Goal: Transaction & Acquisition: Obtain resource

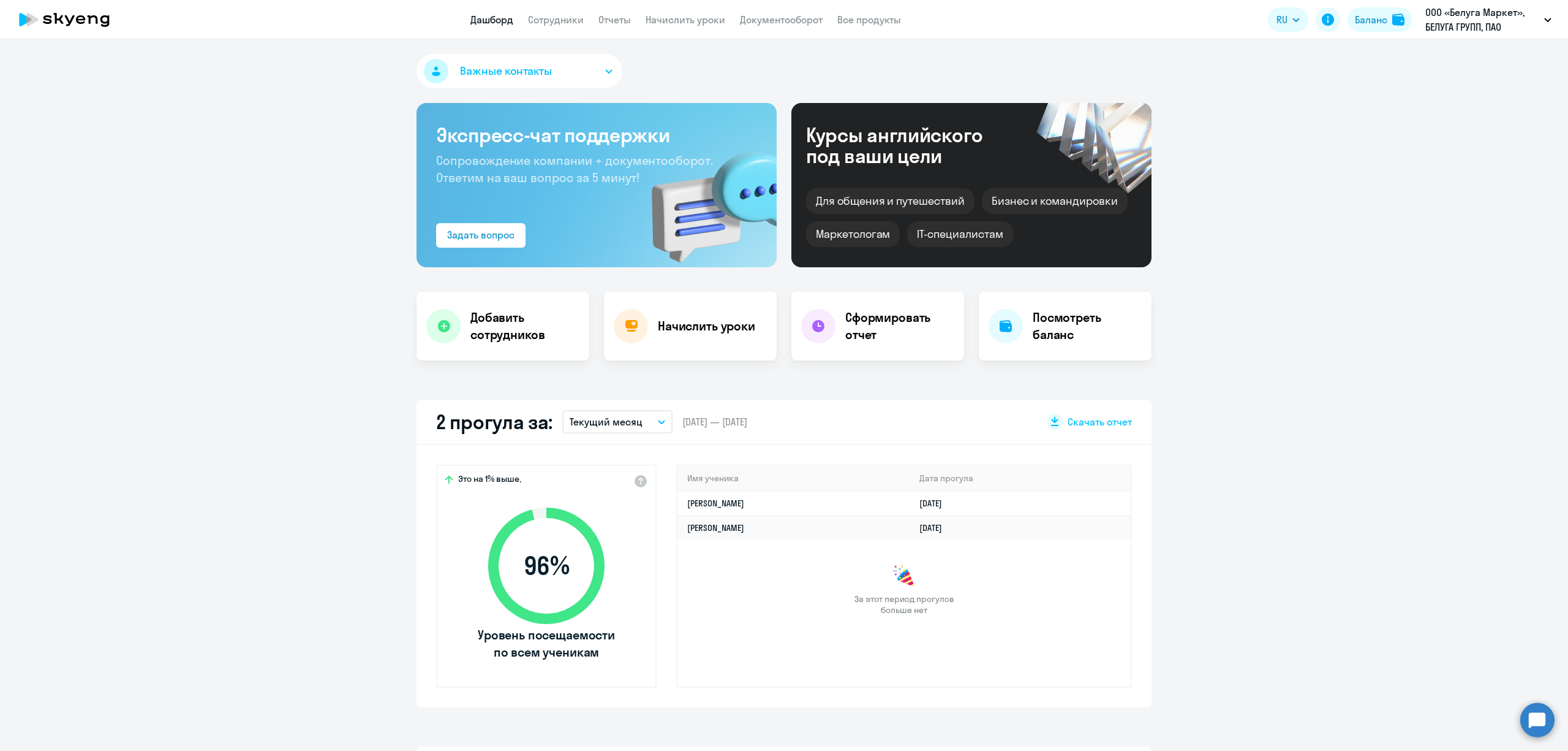
select select "30"
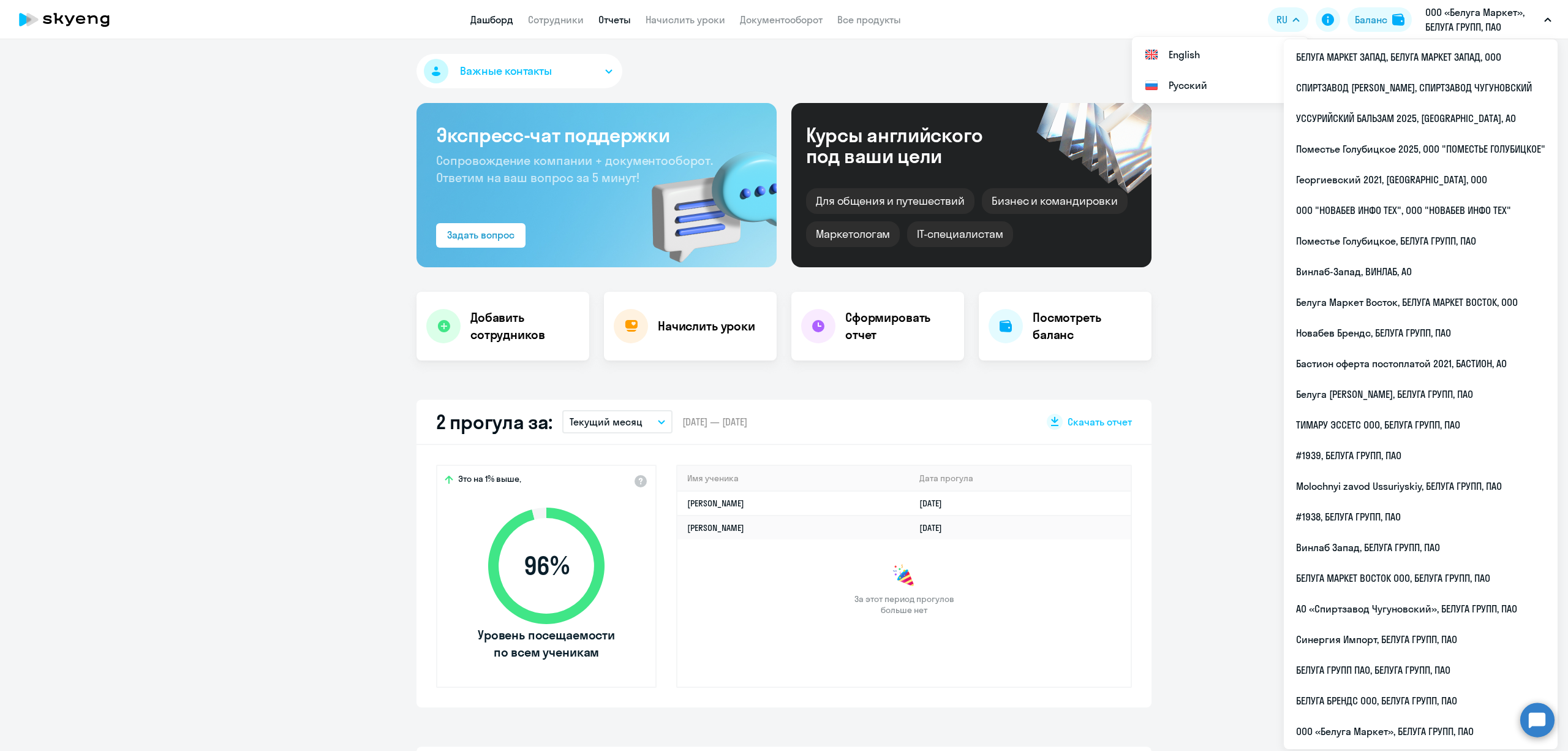
click at [606, 18] on link "Отчеты" at bounding box center [615, 20] width 33 height 12
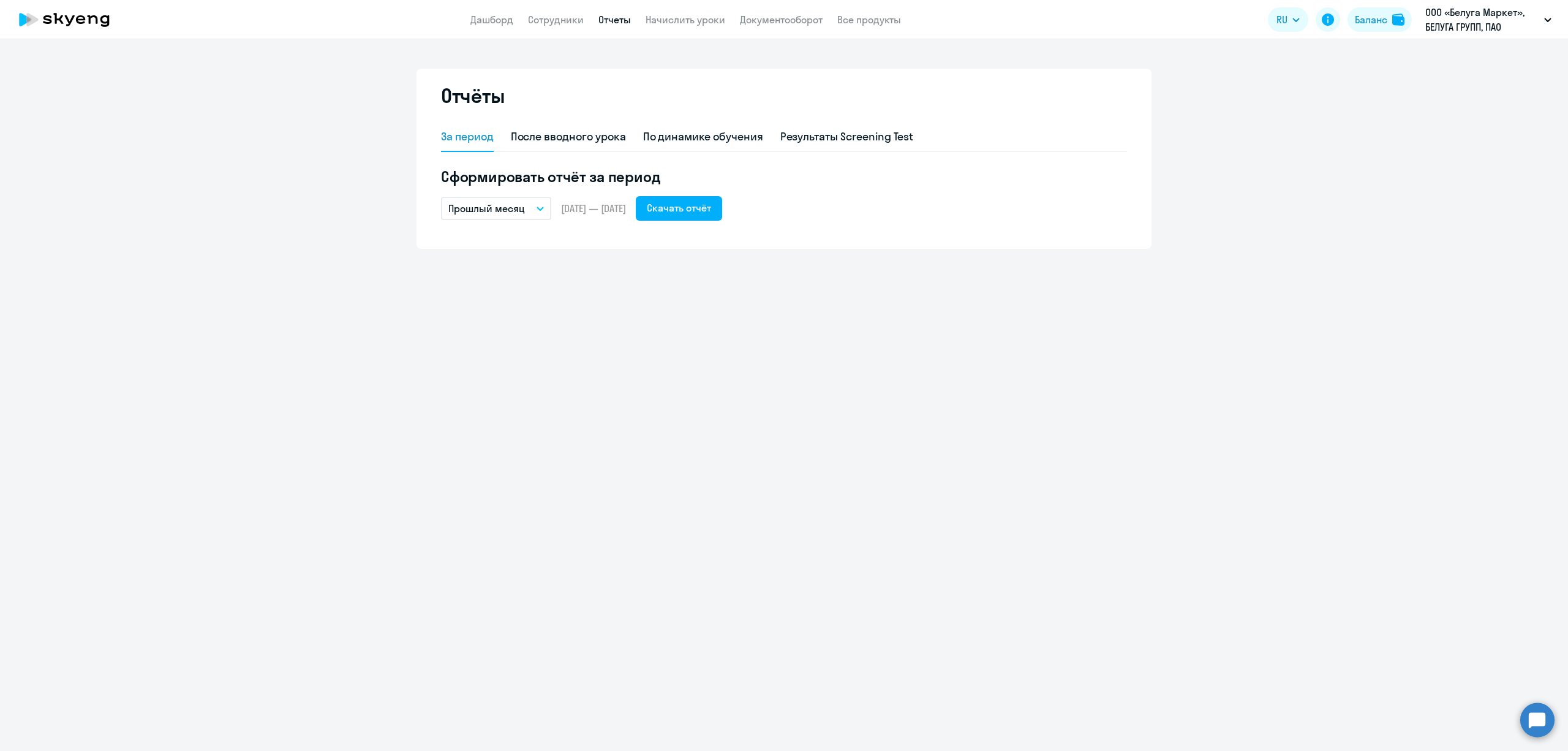
click at [537, 211] on button "Прошлый месяц" at bounding box center [496, 209] width 110 height 23
click at [510, 364] on li "Текущий год" at bounding box center [506, 365] width 129 height 31
click at [711, 212] on div "Скачать отчёт" at bounding box center [679, 208] width 65 height 15
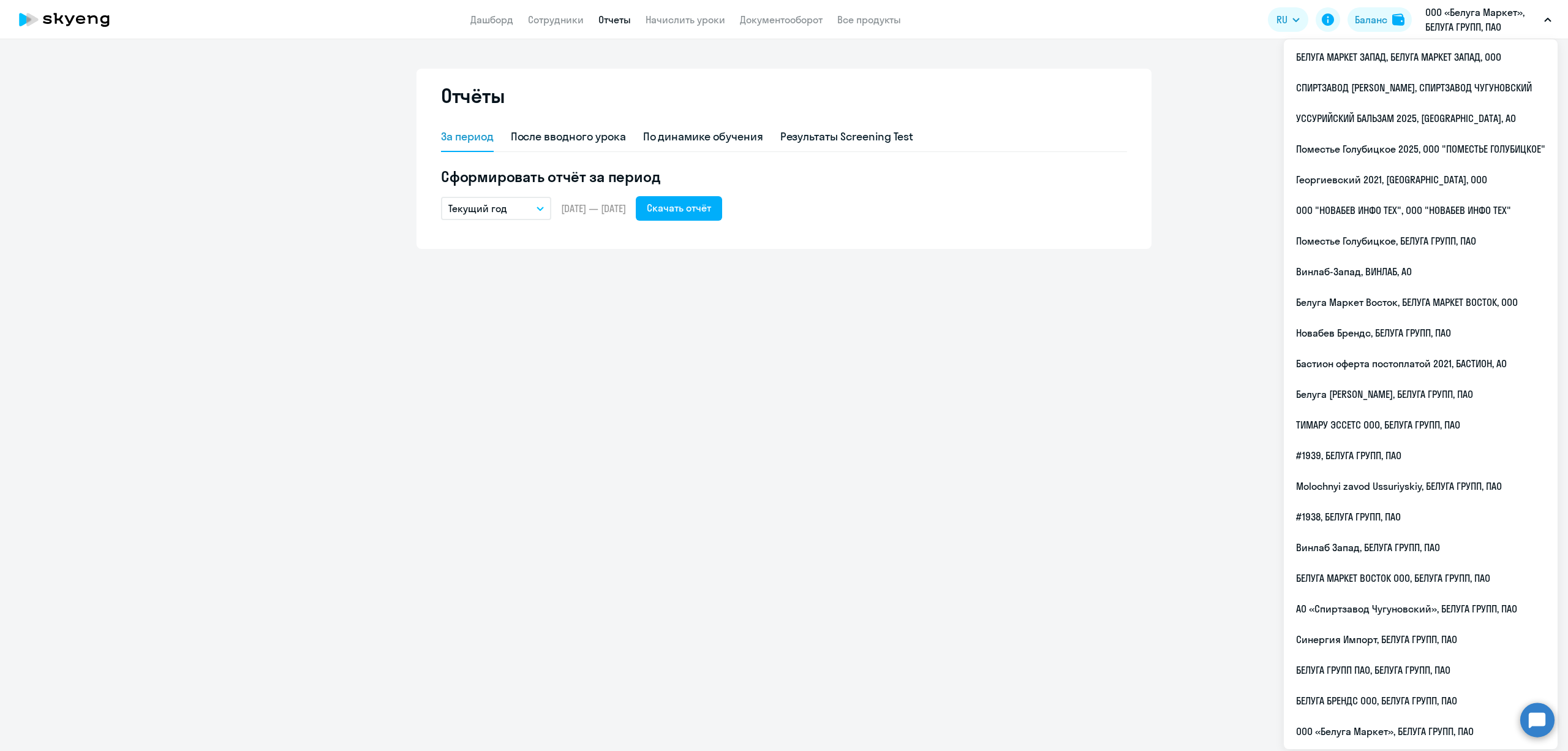
click at [1538, 15] on p "ООО «Белуга Маркет», БЕЛУГА ГРУПП, ПАО" at bounding box center [1482, 20] width 114 height 30
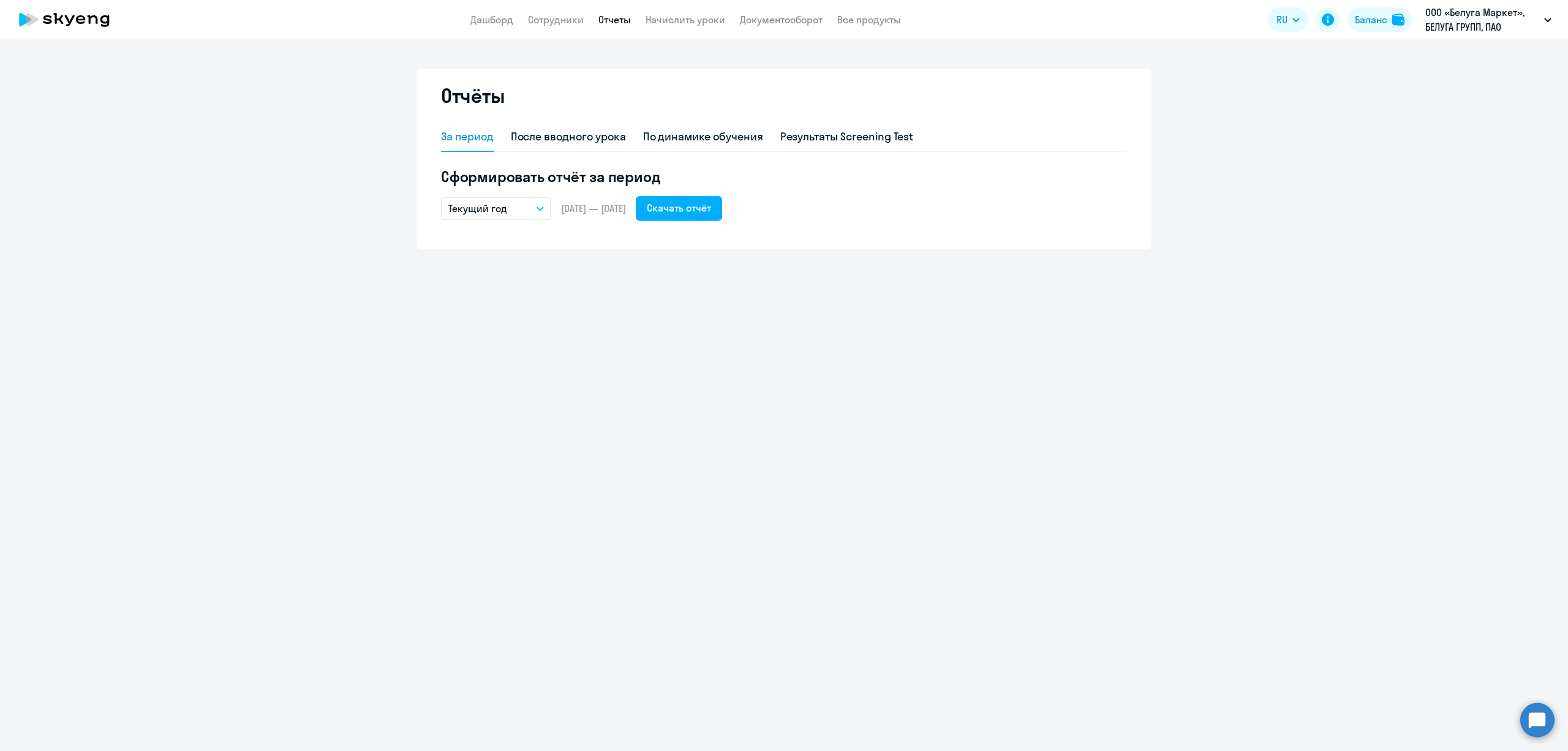
click at [1538, 15] on p "ООО «Белуга Маркет», БЕЛУГА ГРУПП, ПАО" at bounding box center [1482, 20] width 114 height 30
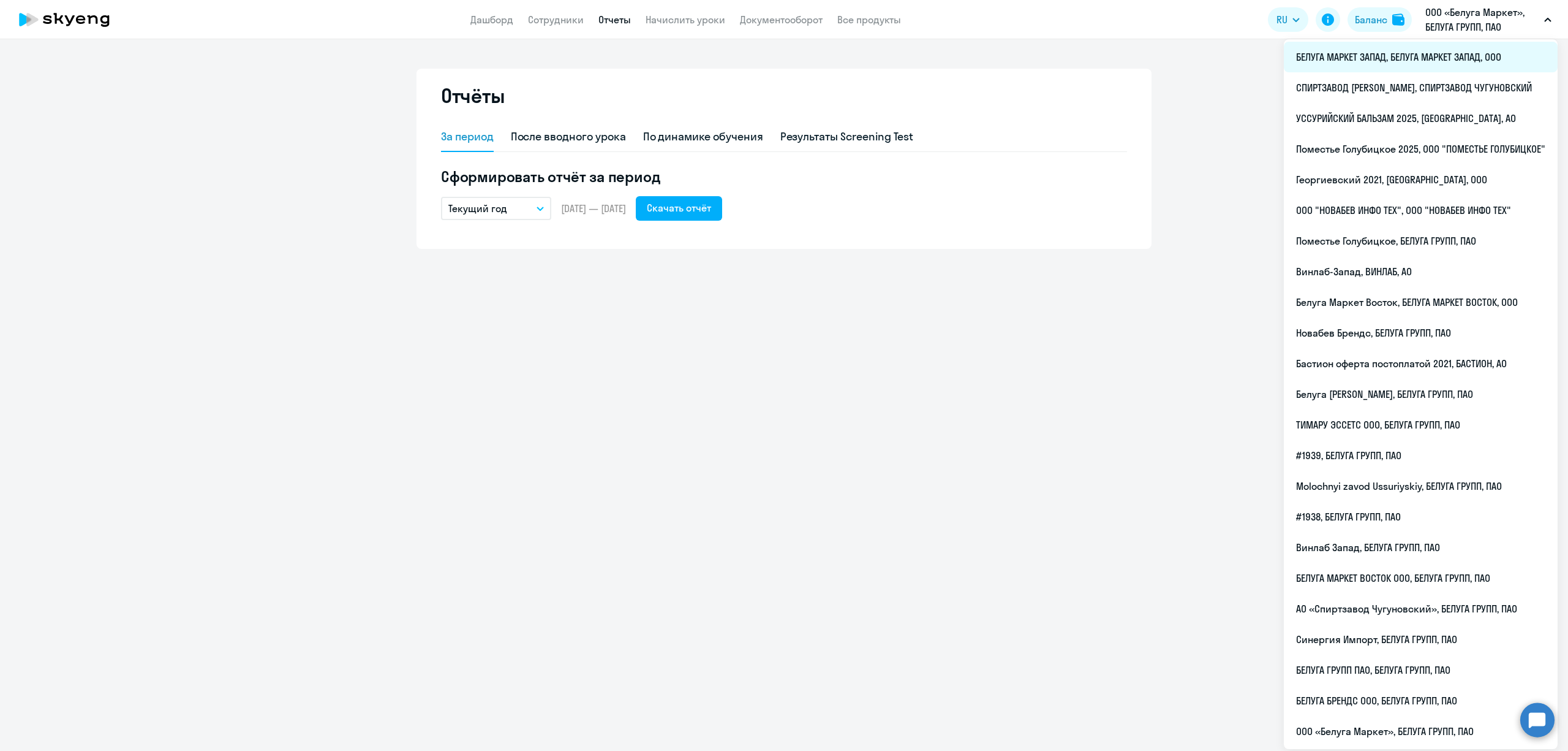
click at [1476, 54] on li "БЕЛУГА МАРКЕТ ЗАПАД, БЕЛУГА МАРКЕТ ЗАПАД, ООО" at bounding box center [1420, 57] width 274 height 31
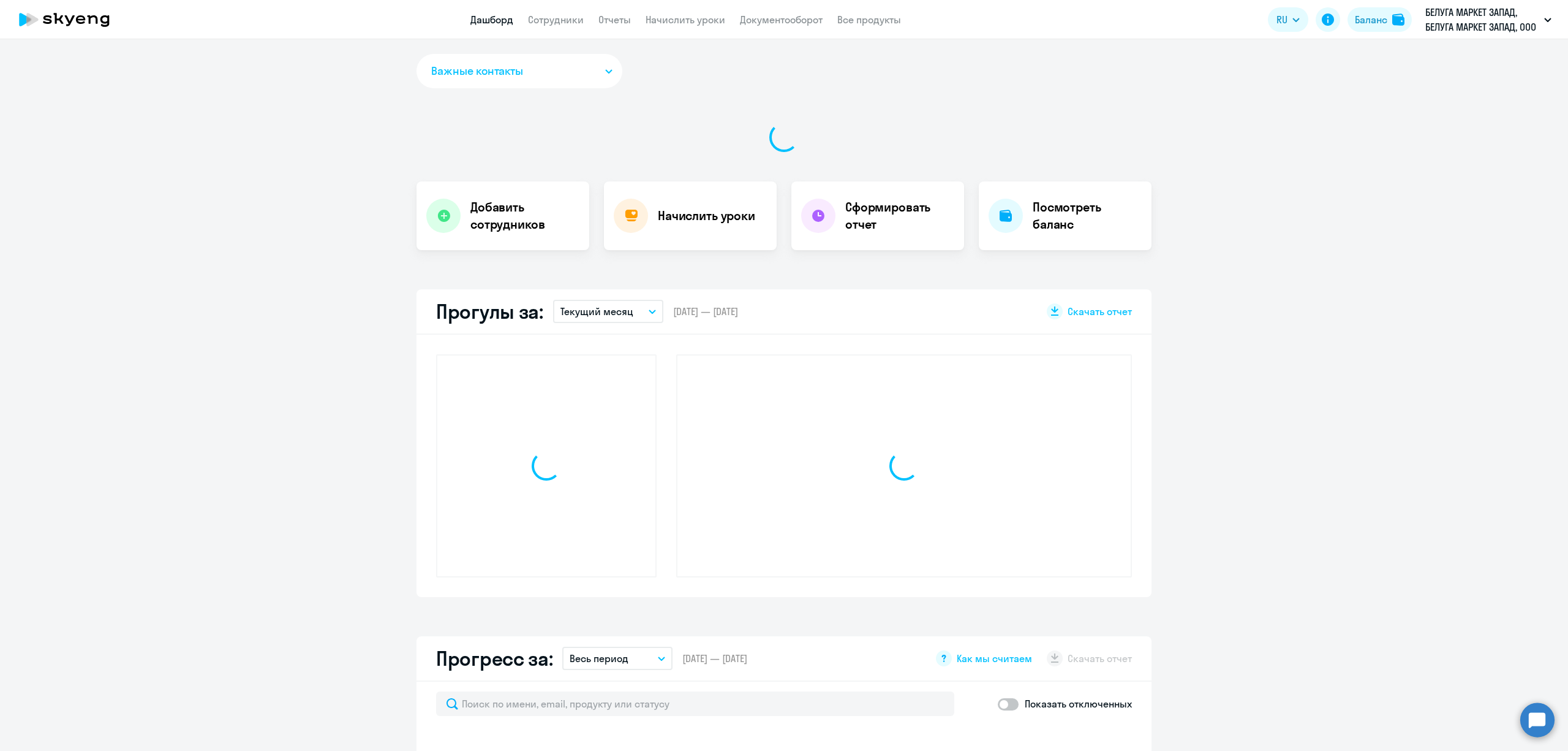
select select "30"
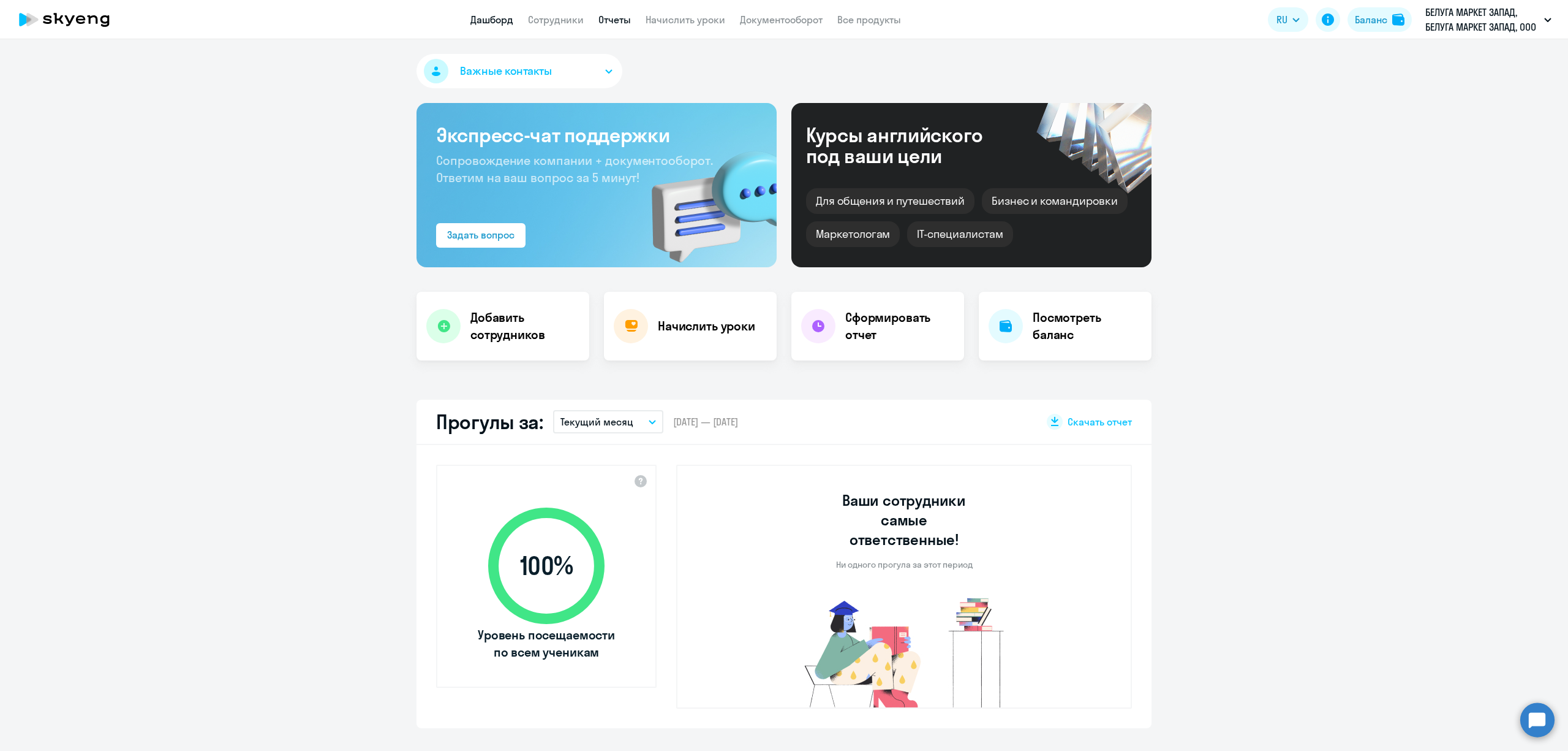
click at [618, 18] on link "Отчеты" at bounding box center [615, 20] width 33 height 12
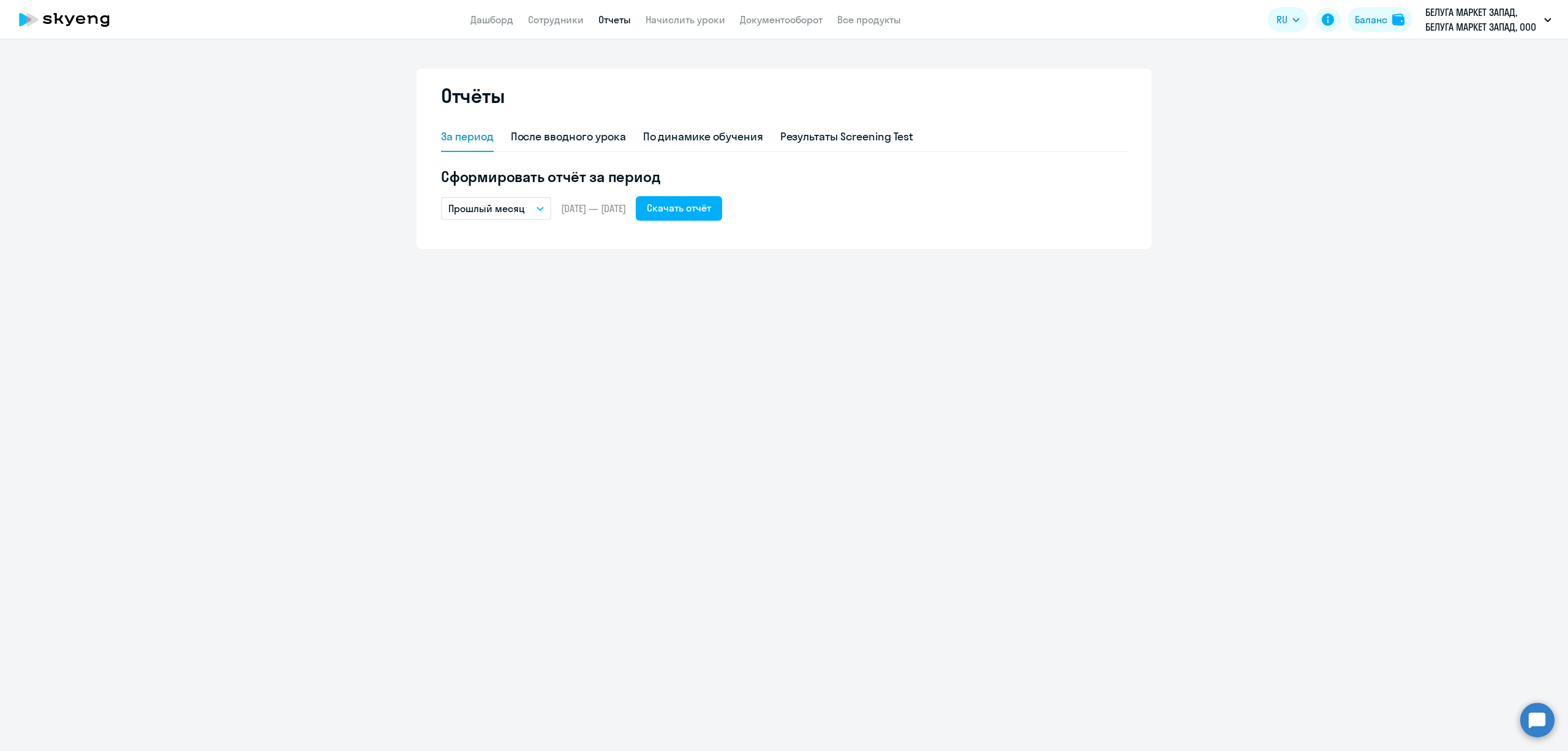
click at [539, 201] on button "Прошлый месяц" at bounding box center [496, 209] width 110 height 23
click at [526, 363] on li "Текущий год" at bounding box center [506, 365] width 129 height 31
click at [707, 199] on button "Скачать отчёт" at bounding box center [679, 209] width 87 height 25
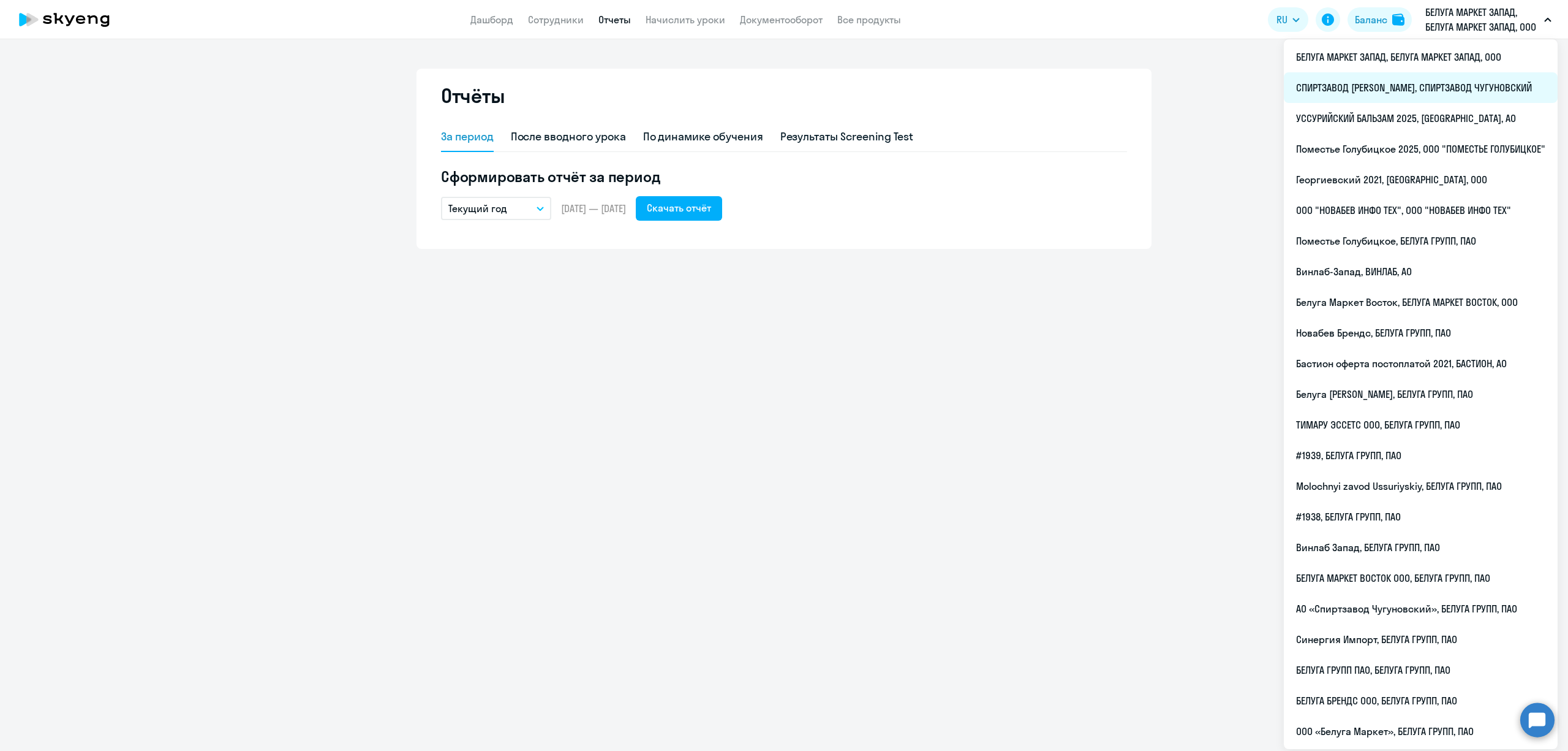
click at [1436, 82] on li "СПИРТЗАВОД [PERSON_NAME], СПИРТЗАВОД ЧУГУНОВСКИЙ" at bounding box center [1420, 88] width 274 height 31
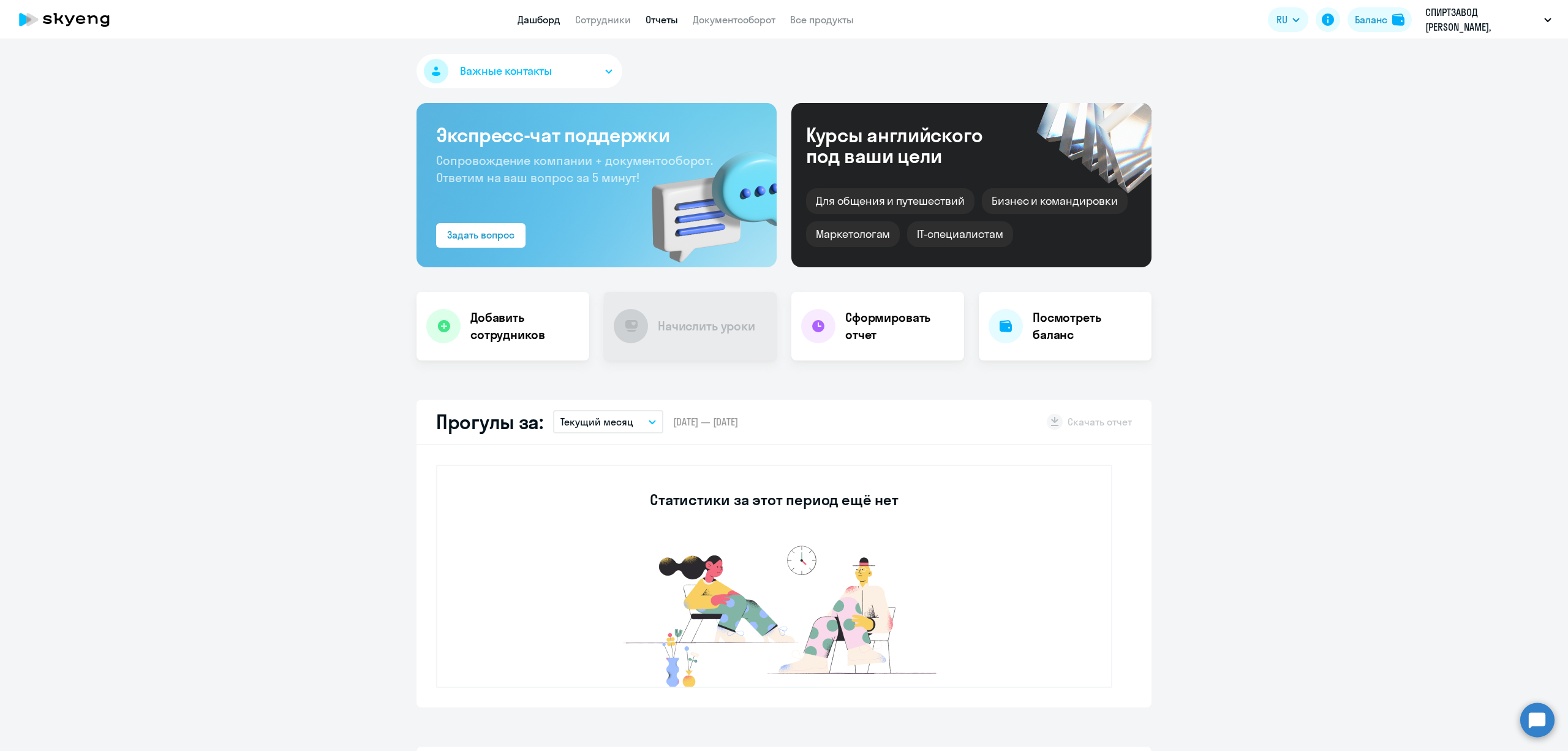
click at [664, 18] on link "Отчеты" at bounding box center [661, 20] width 33 height 12
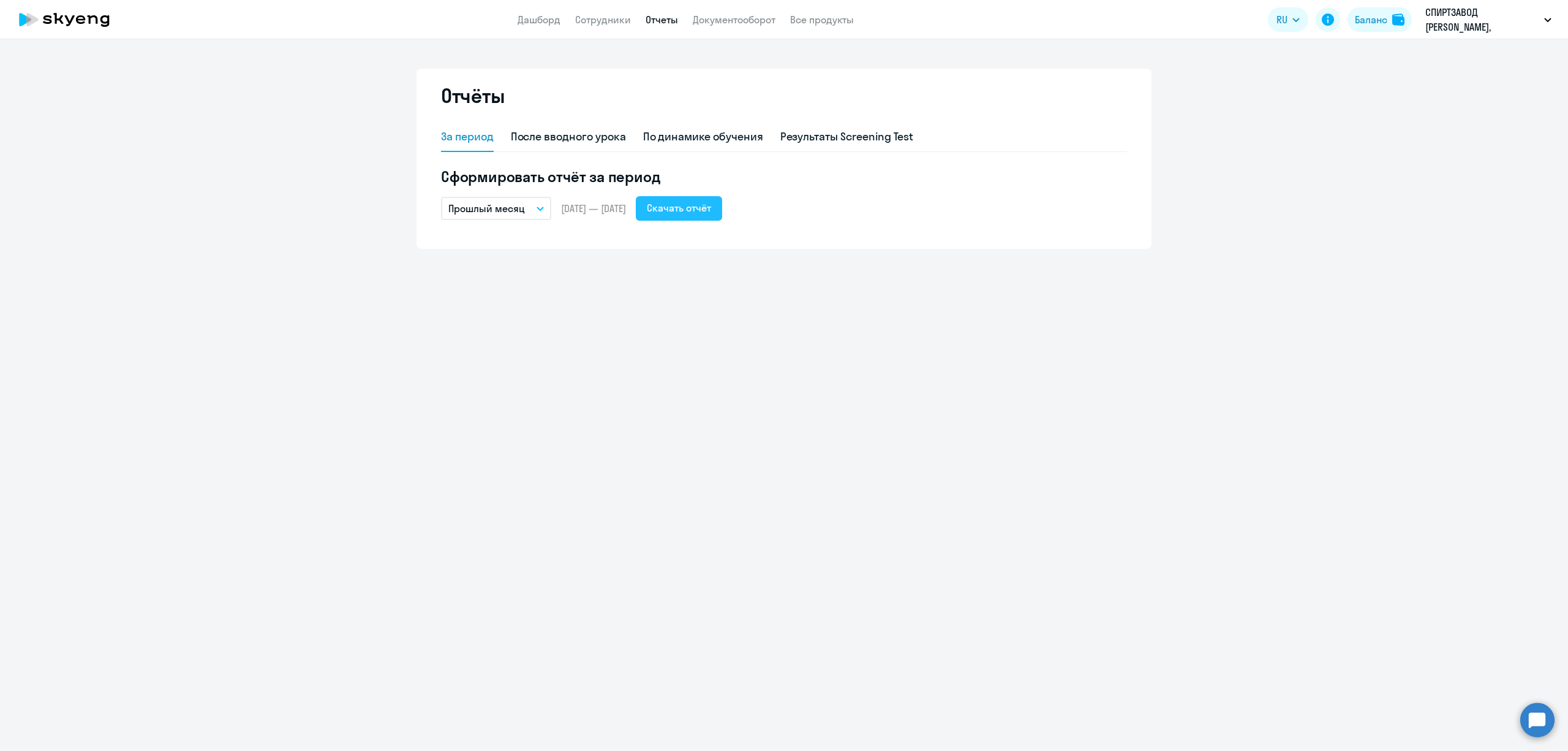
click at [696, 213] on div "Скачать отчёт" at bounding box center [679, 208] width 65 height 15
click at [525, 209] on button "Прошлый месяц" at bounding box center [496, 209] width 110 height 23
click at [517, 365] on li "Текущий год" at bounding box center [506, 365] width 129 height 31
click at [708, 204] on div "Скачать отчёт" at bounding box center [679, 208] width 65 height 15
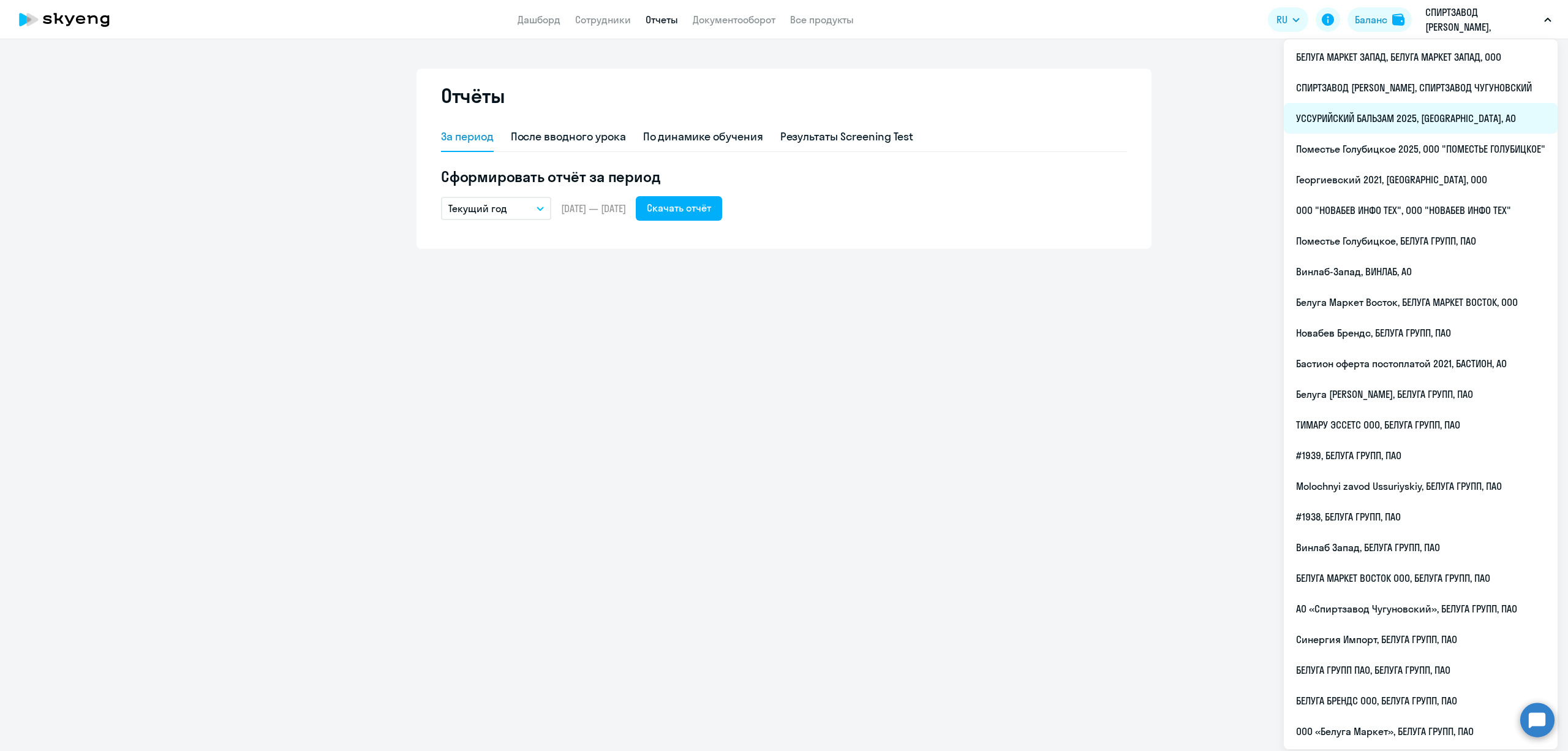
click at [1433, 120] on li "УССУРИЙСКИЙ БАЛЬЗАМ 2025, [GEOGRAPHIC_DATA], АО" at bounding box center [1420, 118] width 274 height 31
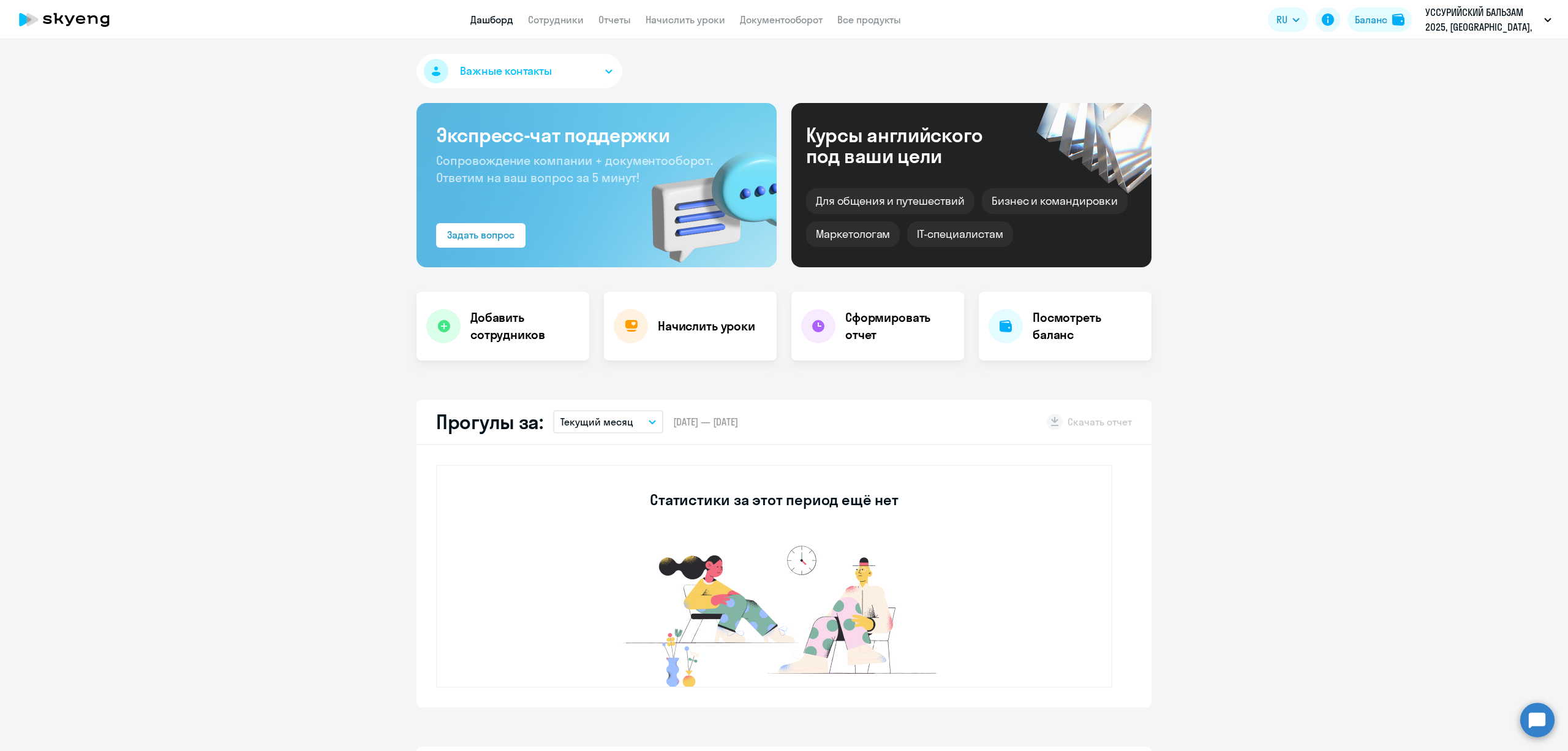
select select "30"
click at [609, 16] on link "Отчеты" at bounding box center [615, 20] width 33 height 12
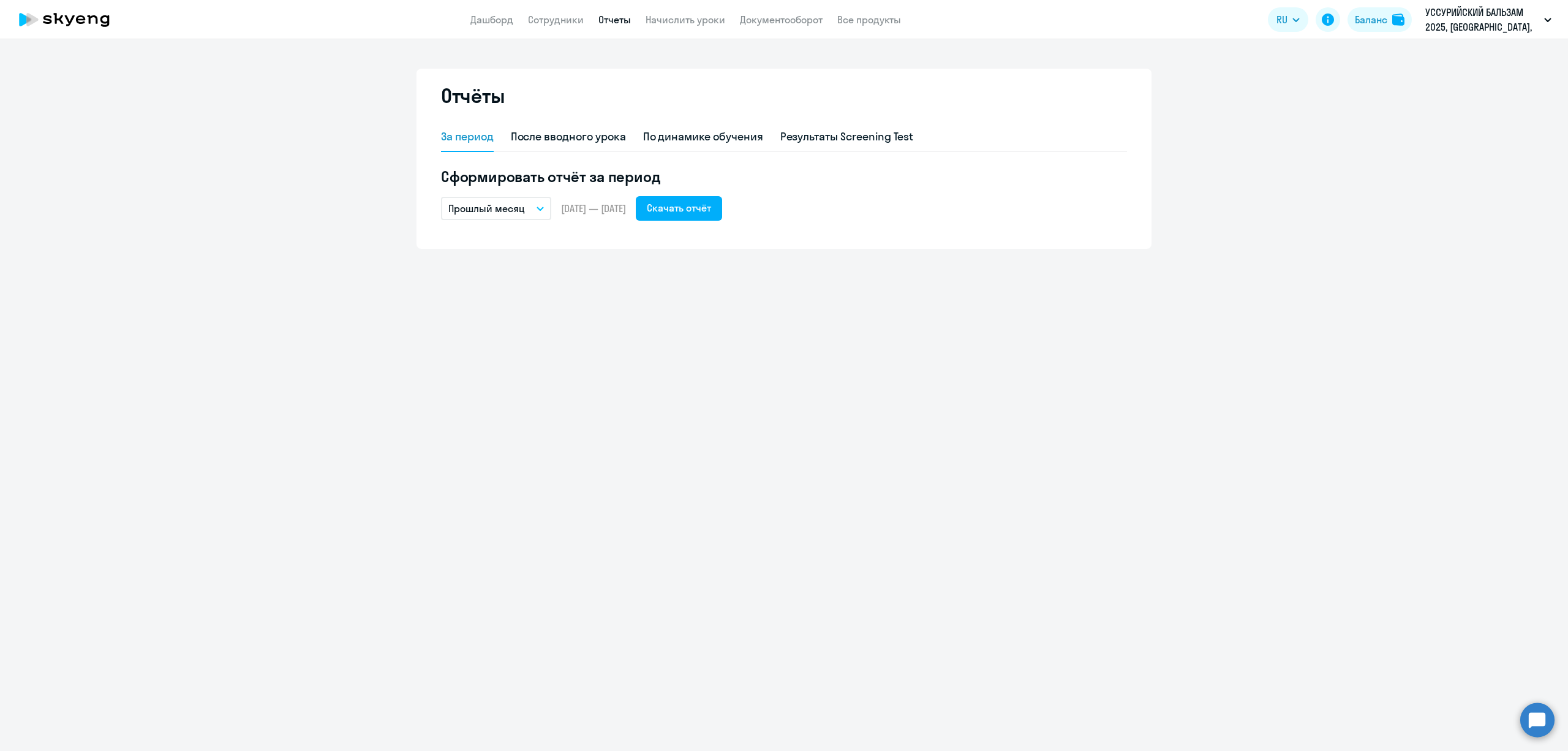
click at [521, 207] on p "Прошлый месяц" at bounding box center [487, 209] width 77 height 15
click at [512, 365] on li "Текущий год" at bounding box center [506, 365] width 129 height 31
click at [711, 207] on div "Скачать отчёт" at bounding box center [679, 208] width 65 height 15
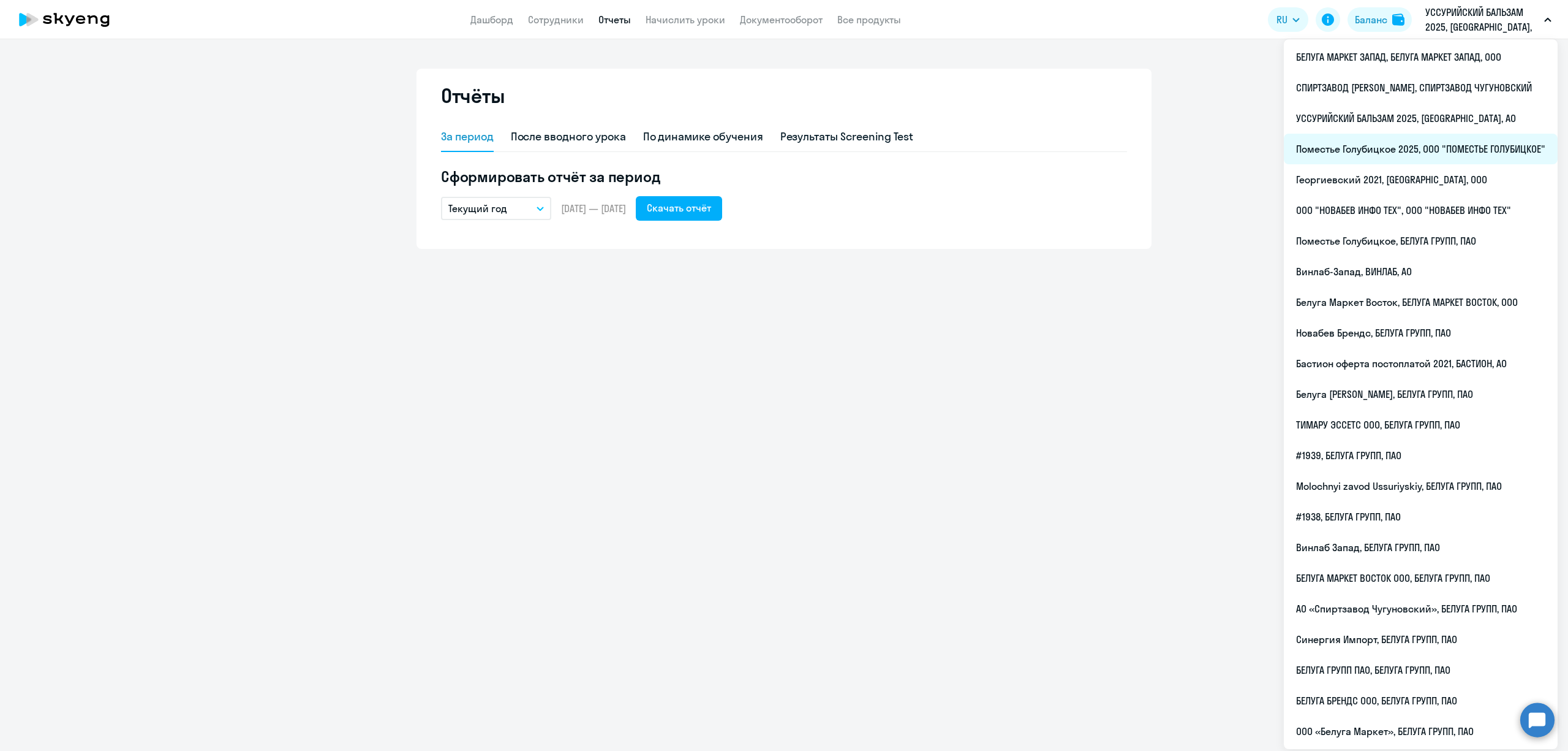
click at [1392, 148] on li "Поместье Голубицкое 2025, ООО "ПОМЕСТЬЕ ГОЛУБИЦКОЕ"" at bounding box center [1420, 149] width 274 height 31
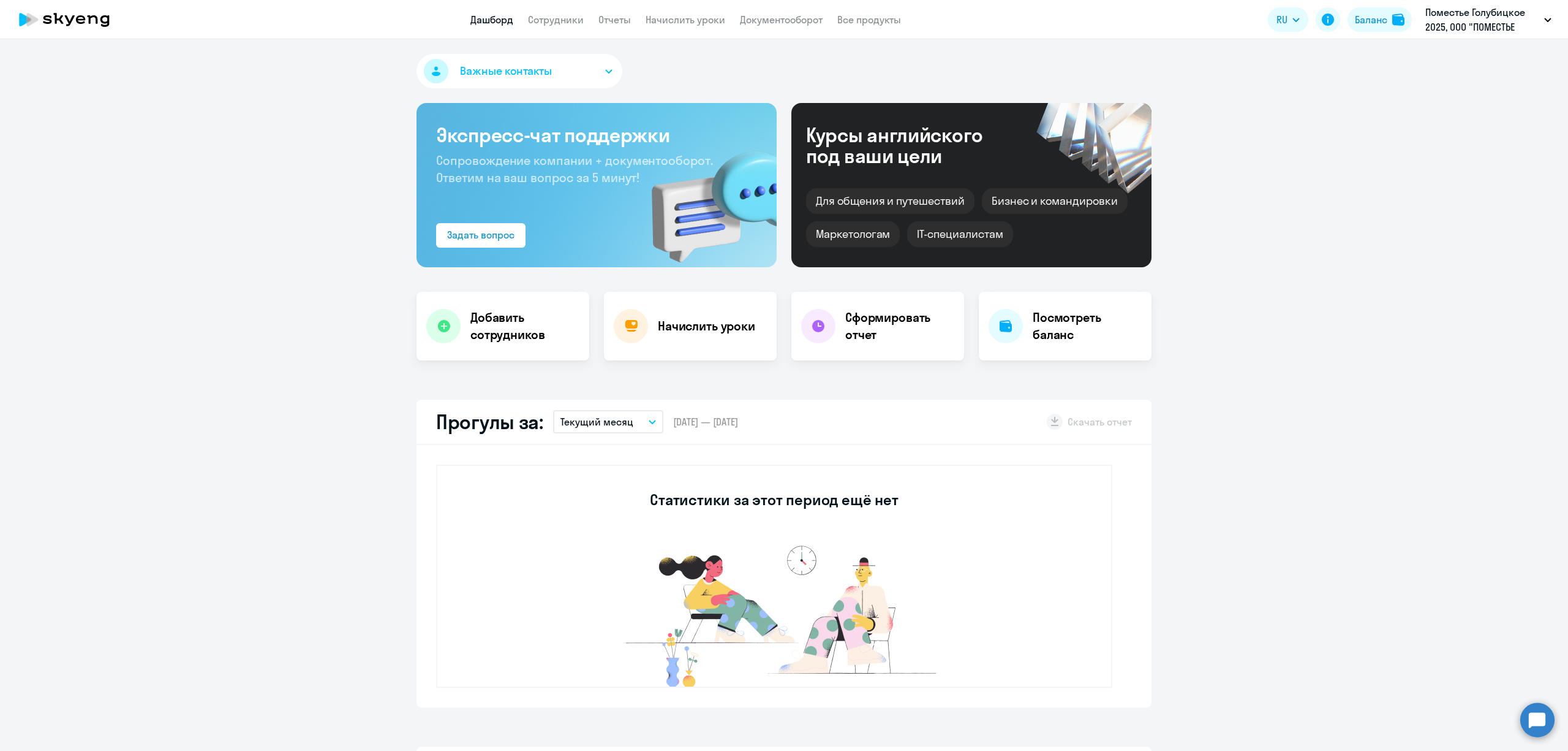
select select "30"
click at [617, 21] on link "Отчеты" at bounding box center [615, 20] width 33 height 12
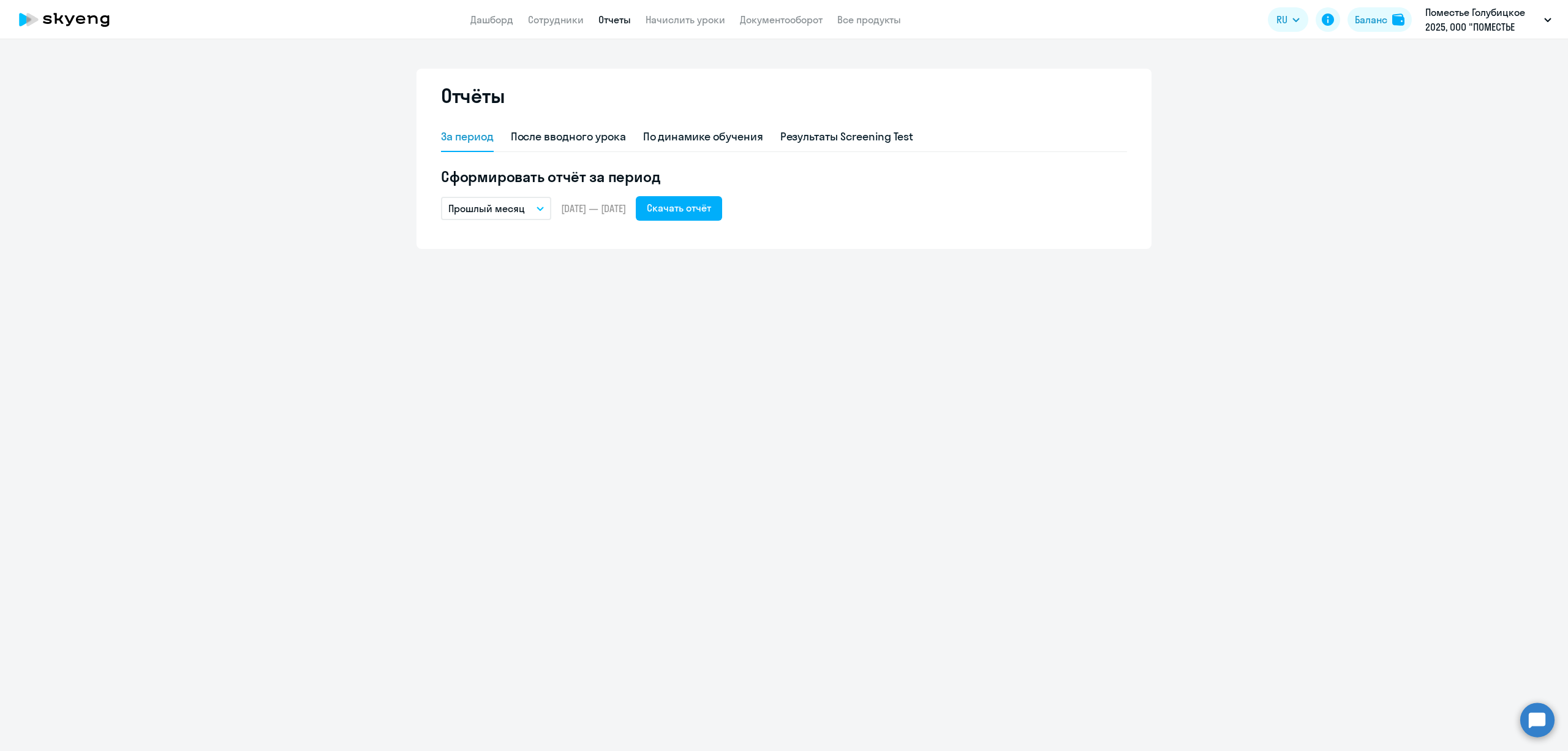
click at [505, 209] on p "Прошлый месяц" at bounding box center [487, 209] width 77 height 15
click at [511, 361] on li "Текущий год" at bounding box center [506, 365] width 129 height 31
click at [711, 202] on div "Скачать отчёт" at bounding box center [679, 208] width 65 height 15
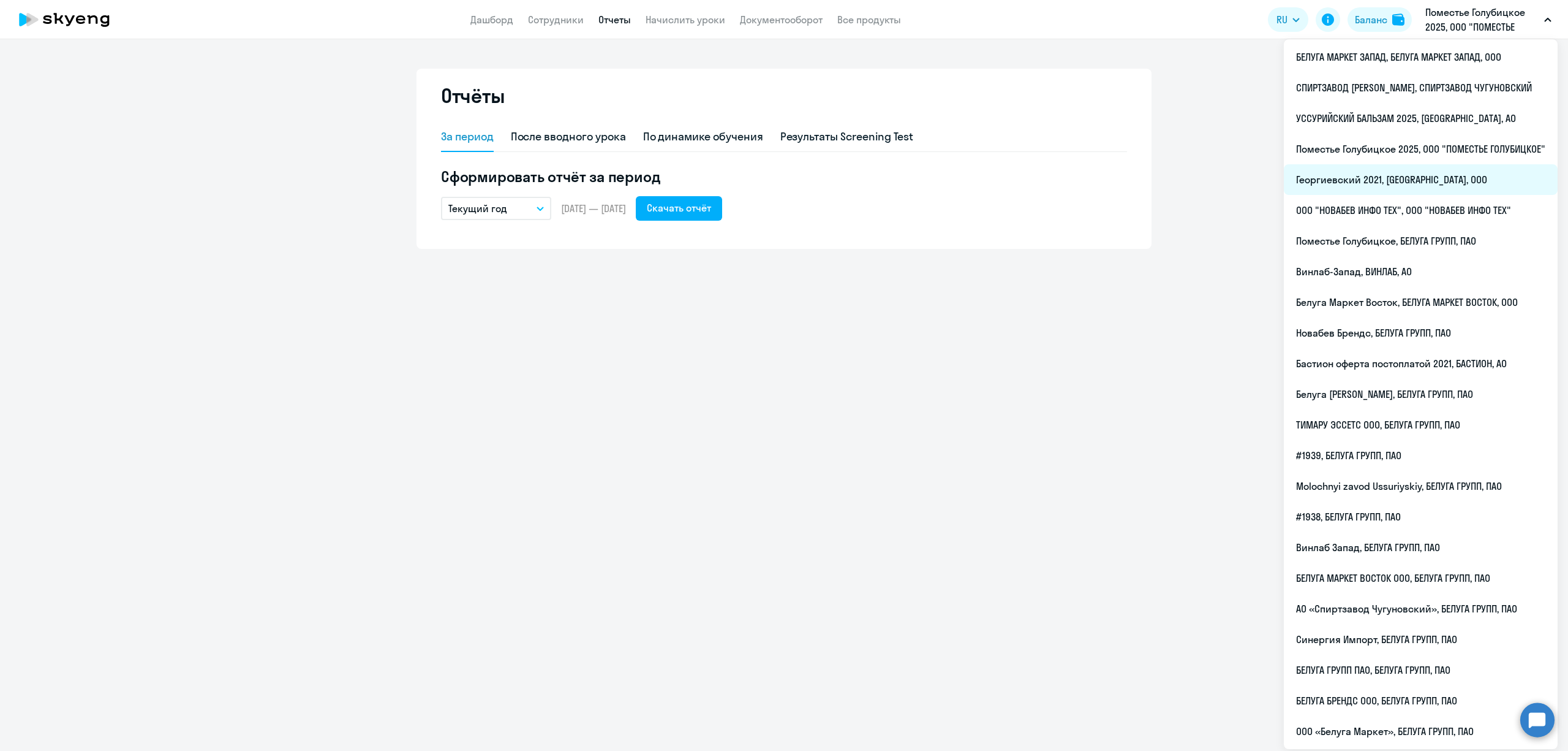
click at [1422, 181] on li "Георгиевский 2021, [GEOGRAPHIC_DATA], ООО" at bounding box center [1420, 180] width 274 height 31
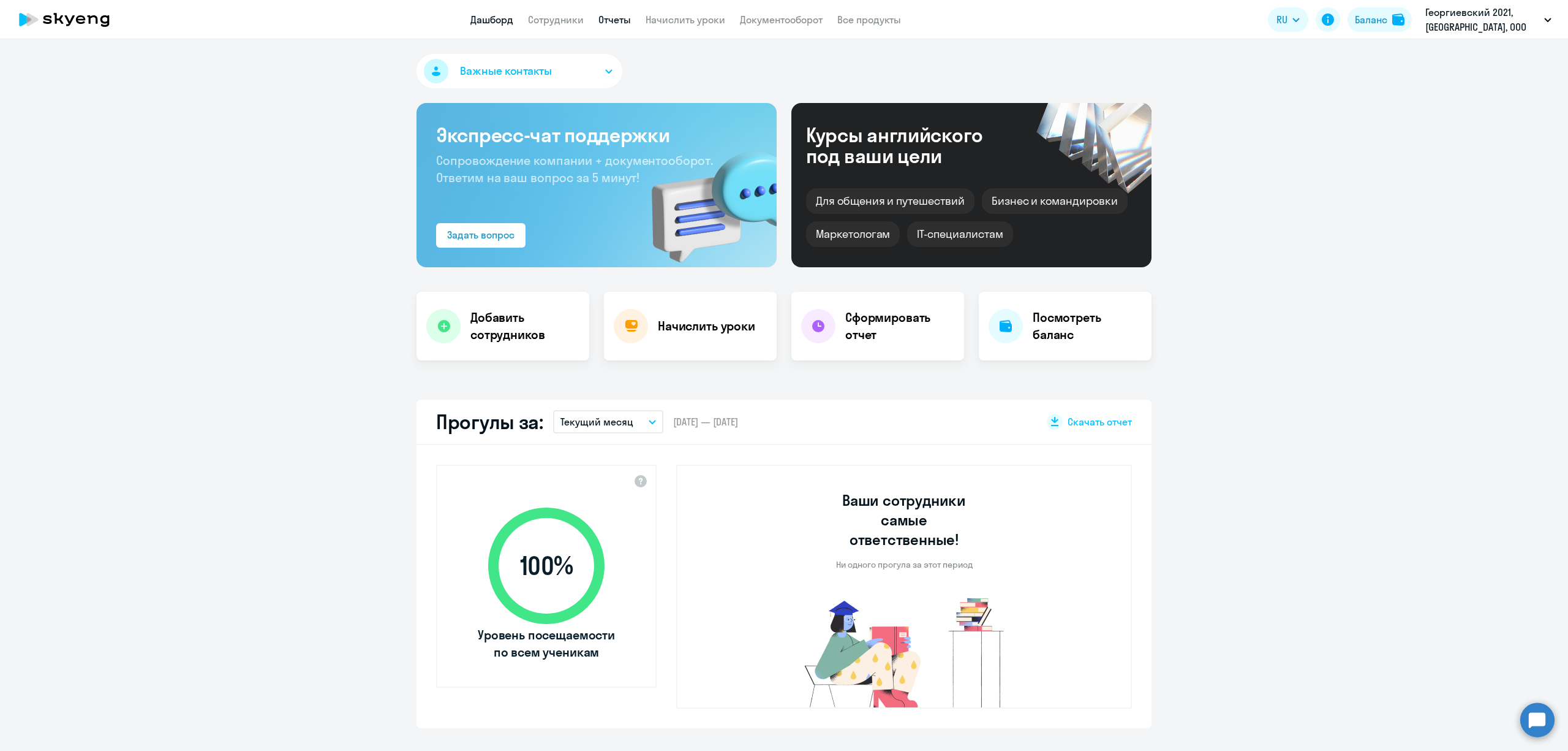
click at [614, 20] on link "Отчеты" at bounding box center [615, 20] width 33 height 12
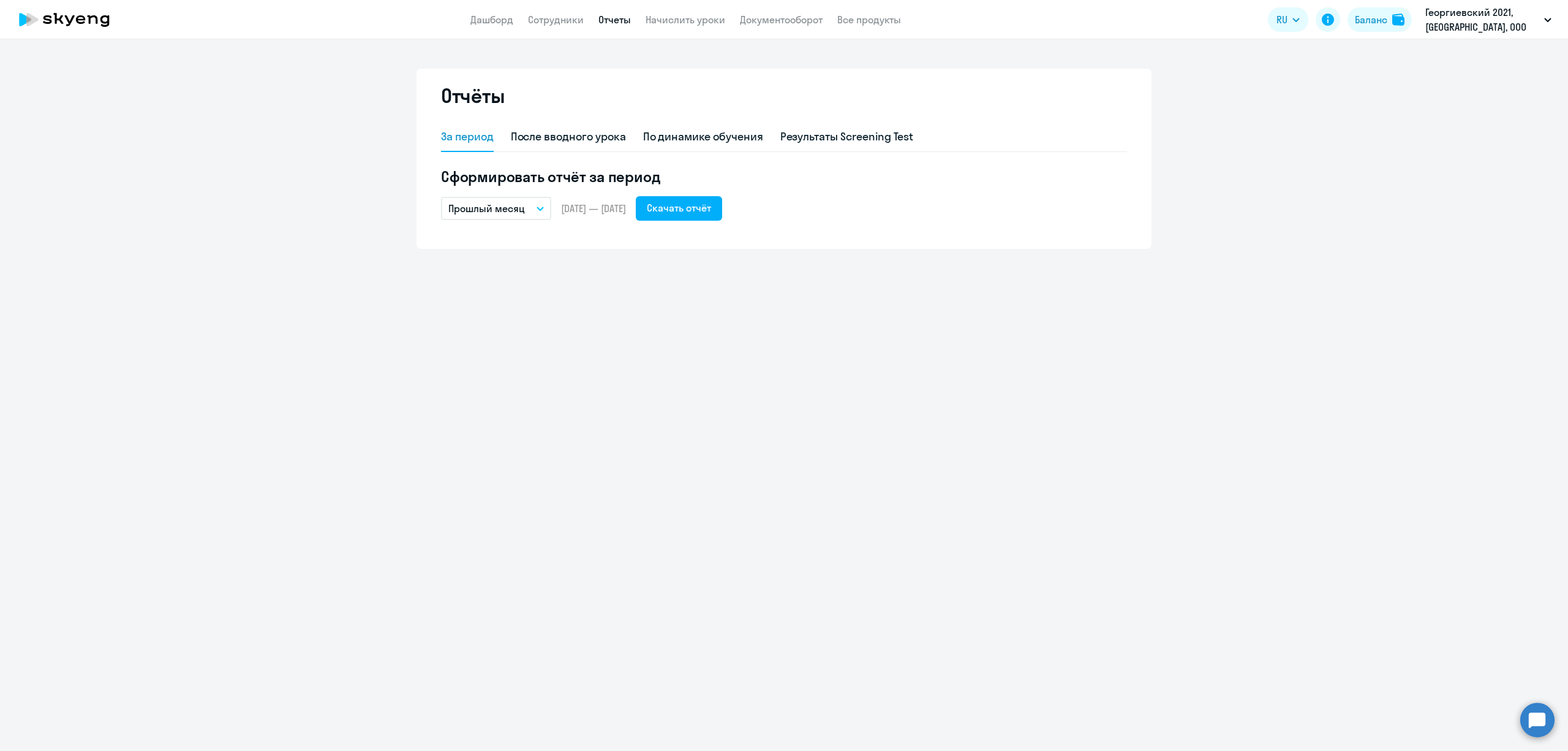
click at [530, 207] on button "Прошлый месяц" at bounding box center [496, 209] width 110 height 23
click at [506, 369] on li "Текущий год" at bounding box center [506, 365] width 129 height 31
click at [711, 205] on div "Скачать отчёт" at bounding box center [679, 208] width 65 height 15
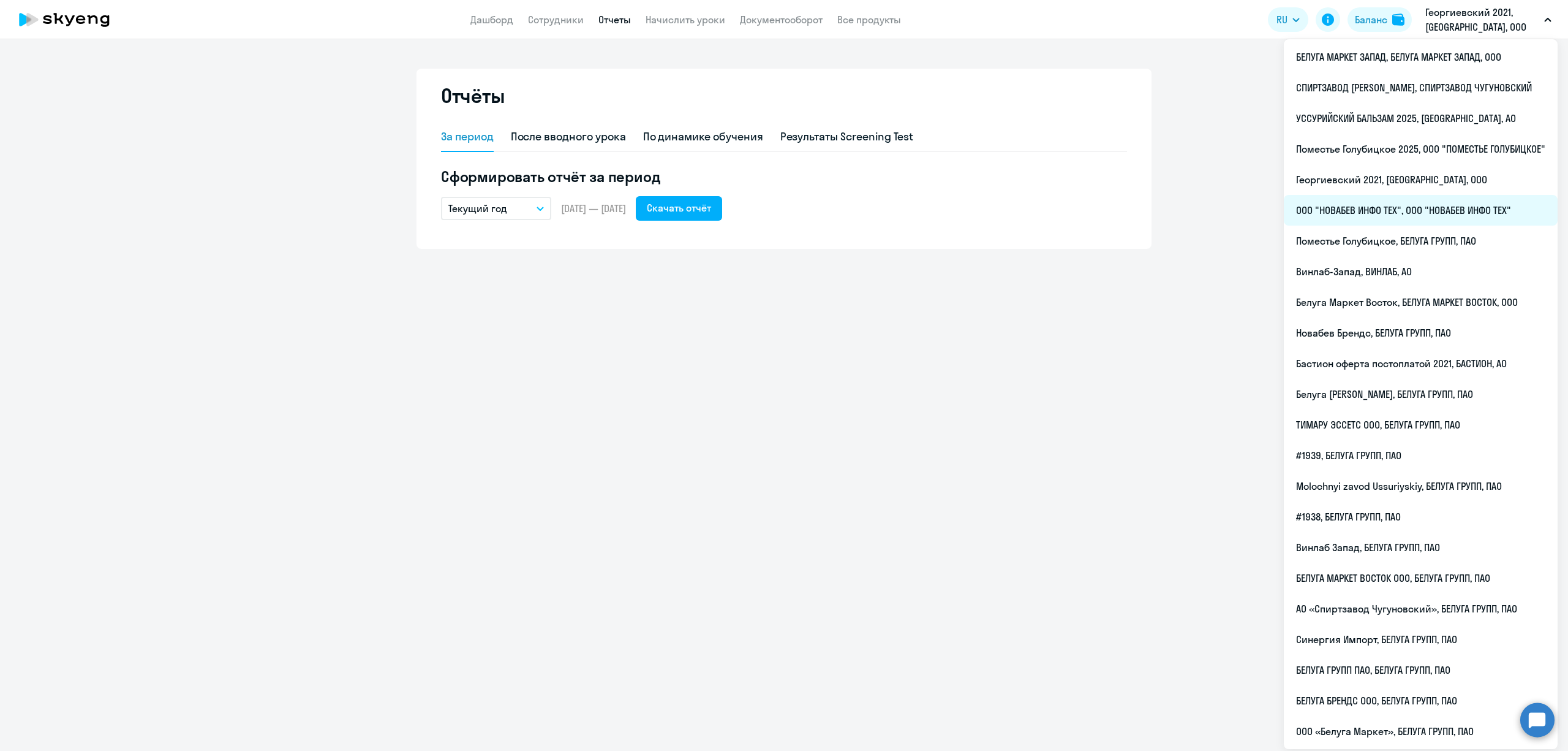
click at [1401, 209] on li "ООО "НОВАБЕВ ИНФО ТЕХ", ООО "НОВАБЕВ ИНФО ТЕХ"" at bounding box center [1420, 210] width 274 height 31
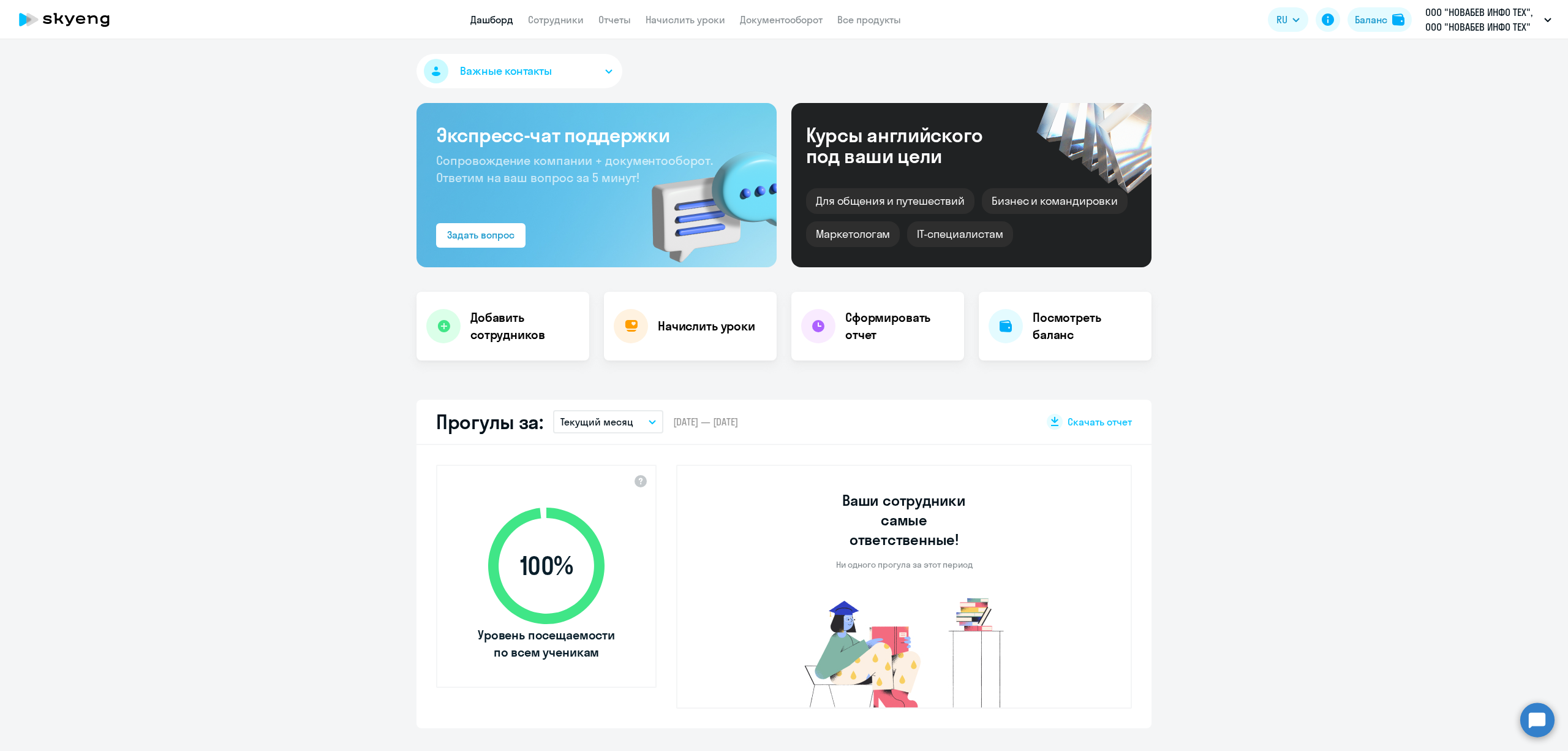
select select "30"
click at [618, 18] on link "Отчеты" at bounding box center [615, 20] width 33 height 12
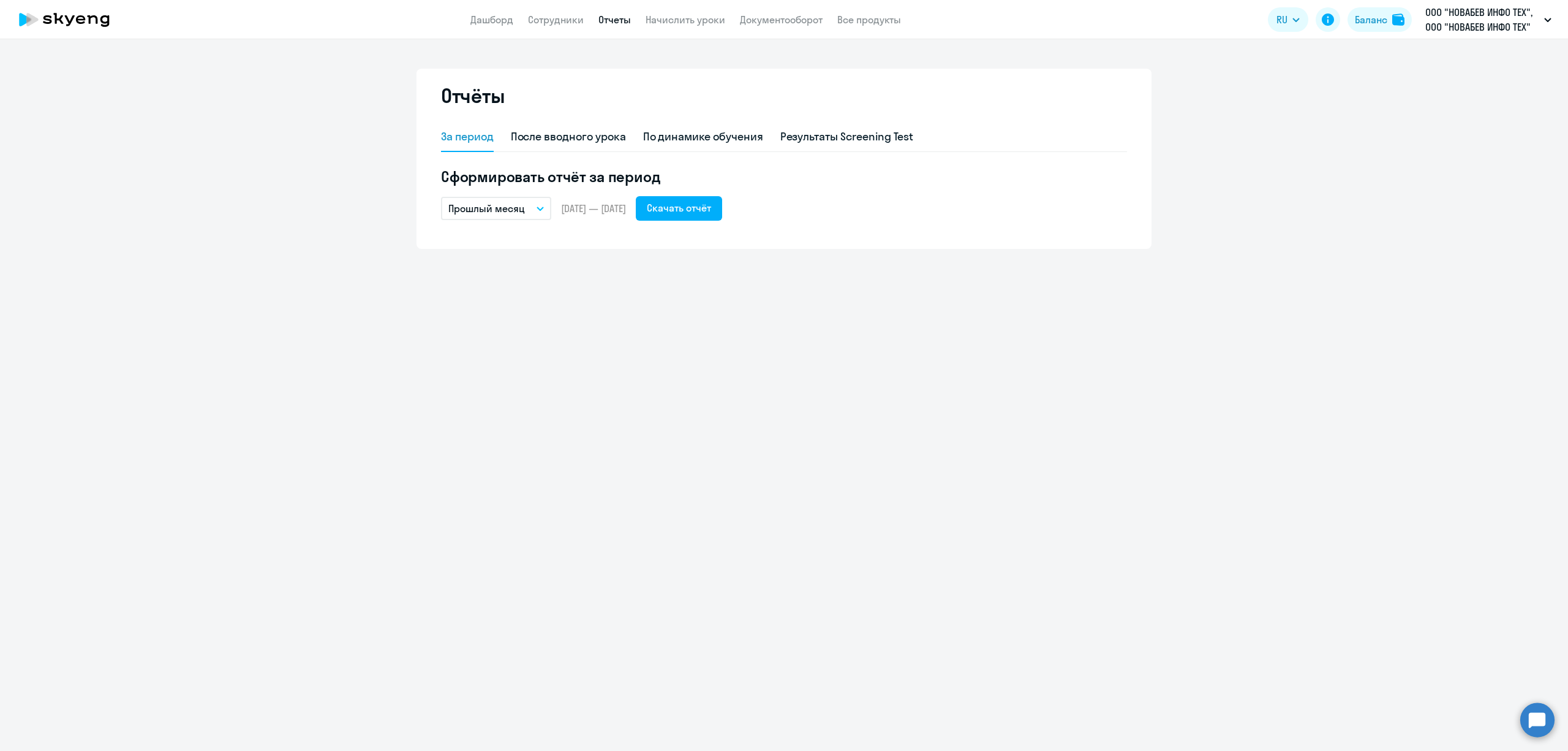
click at [502, 212] on p "Прошлый месяц" at bounding box center [487, 209] width 77 height 15
click at [522, 369] on li "Текущий год" at bounding box center [506, 365] width 129 height 31
click at [711, 207] on div "Скачать отчёт" at bounding box center [679, 208] width 65 height 15
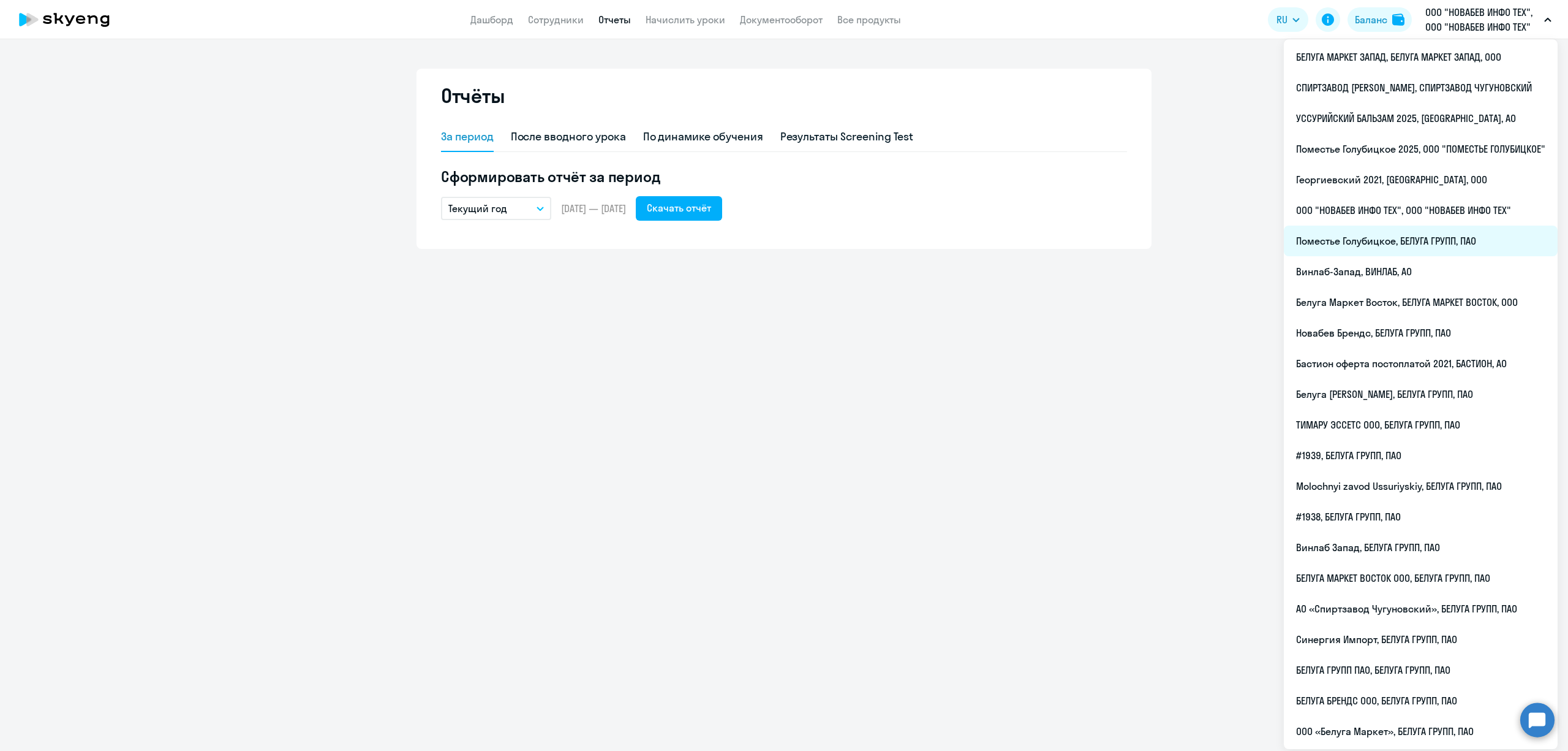
click at [1404, 244] on li "Поместье Голубицкое, БЕЛУГА ГРУПП, ПАО" at bounding box center [1420, 241] width 274 height 31
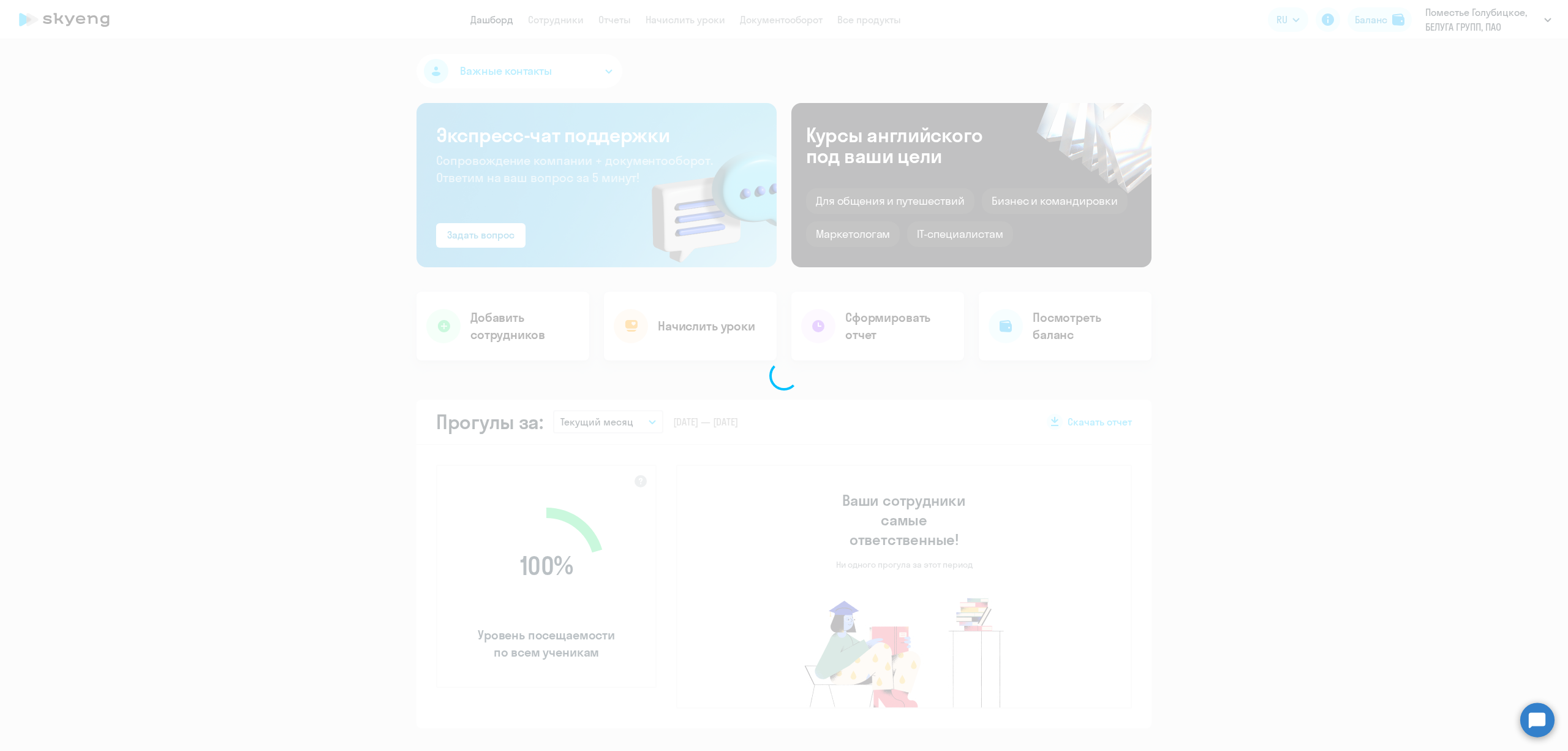
select select "30"
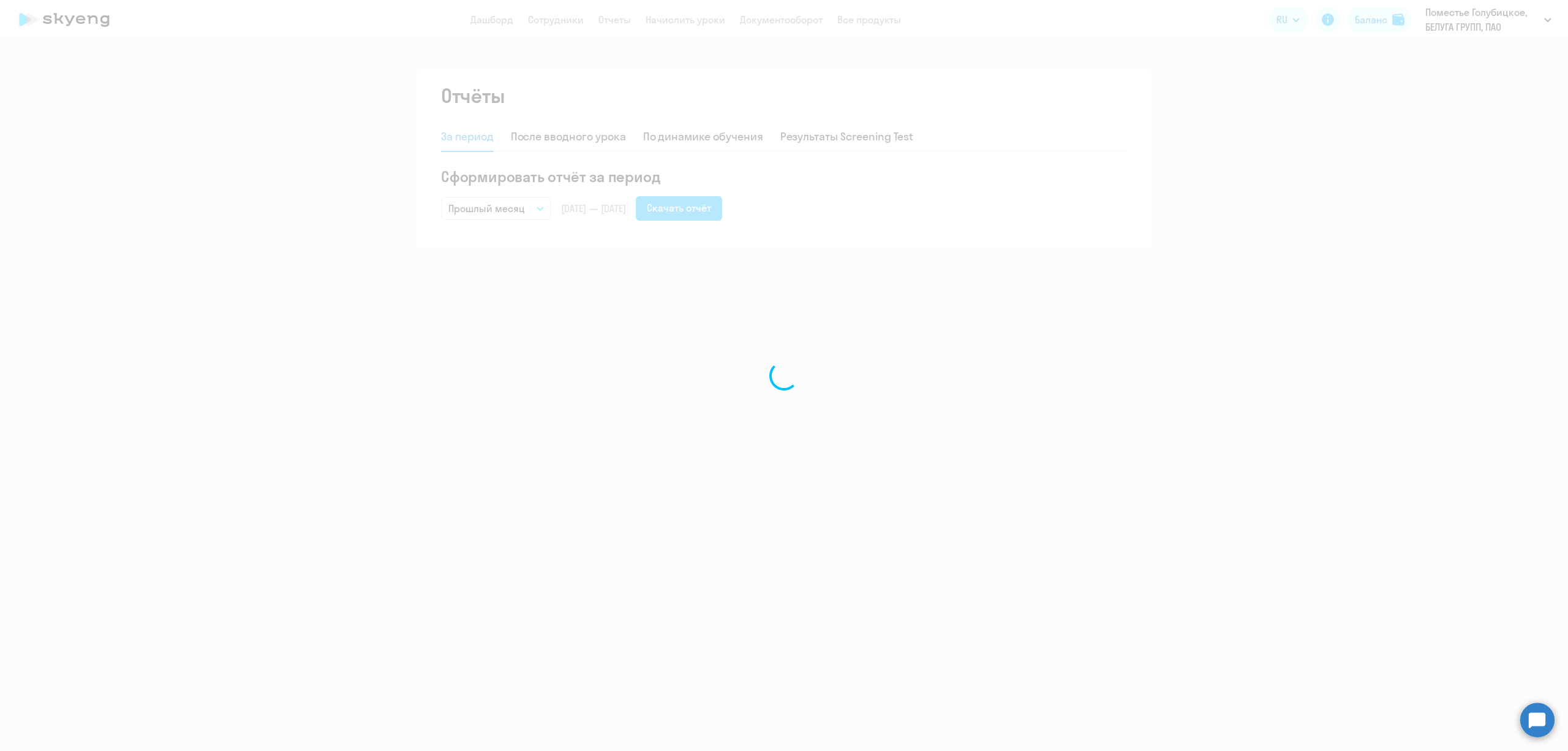
click at [891, 175] on div at bounding box center [784, 375] width 1568 height 751
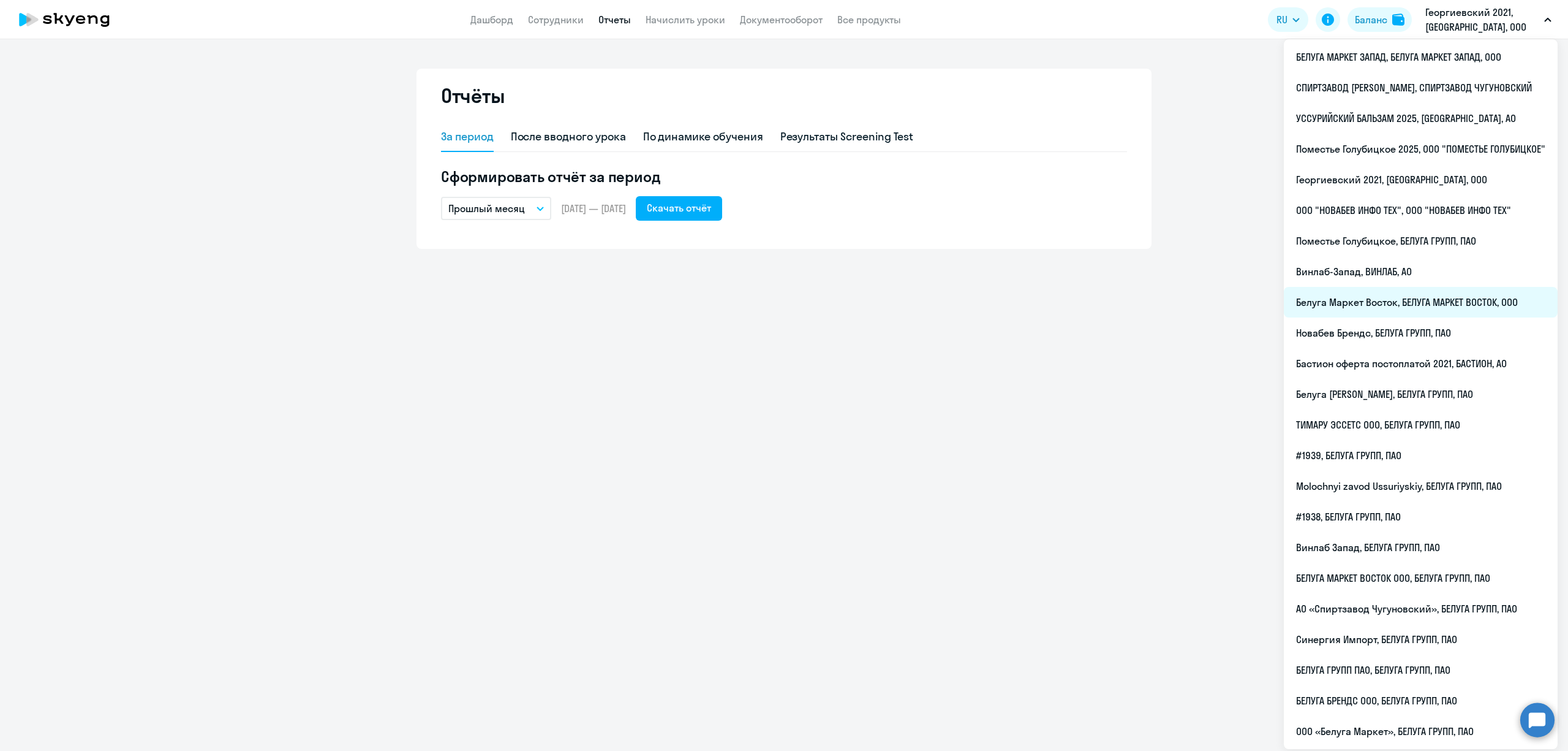
click at [1361, 302] on li "Белуга Маркет Восток, БЕЛУГА МАРКЕТ ВОСТОК, ООО" at bounding box center [1420, 302] width 274 height 31
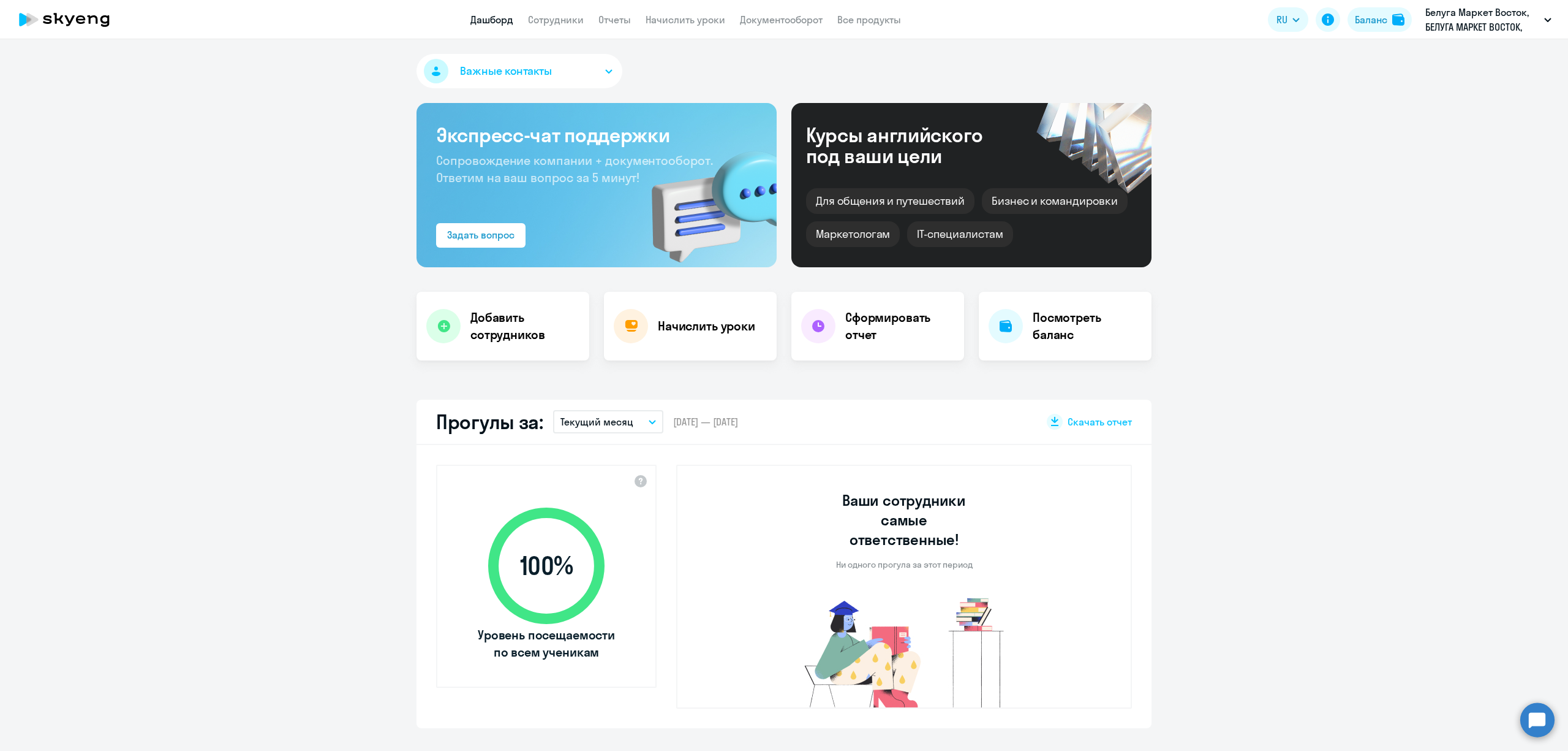
select select "30"
click at [618, 18] on link "Отчеты" at bounding box center [615, 20] width 33 height 12
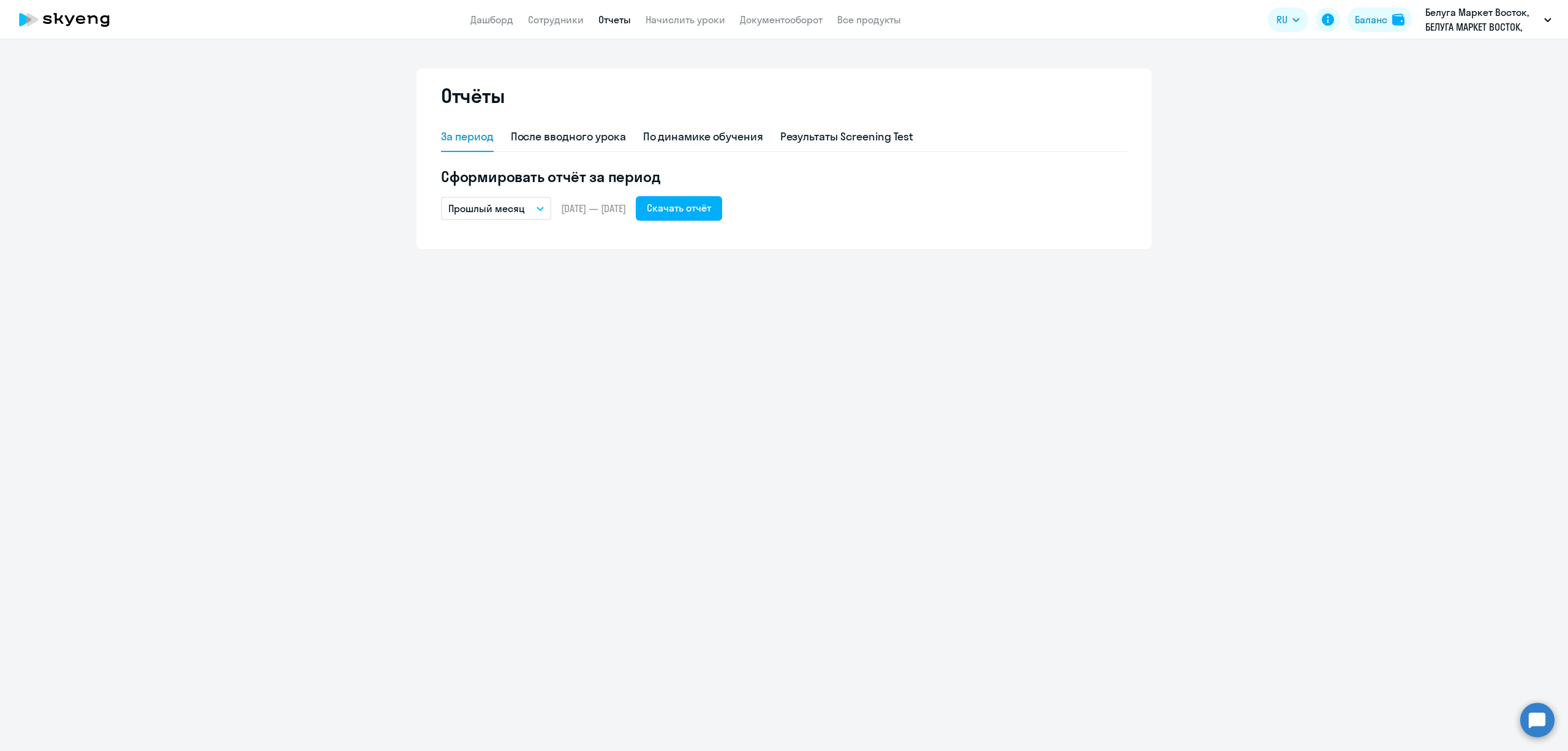
click at [510, 204] on p "Прошлый месяц" at bounding box center [487, 209] width 77 height 15
click at [495, 365] on li "Текущий год" at bounding box center [506, 365] width 129 height 31
click at [711, 202] on div "Скачать отчёт" at bounding box center [679, 208] width 65 height 15
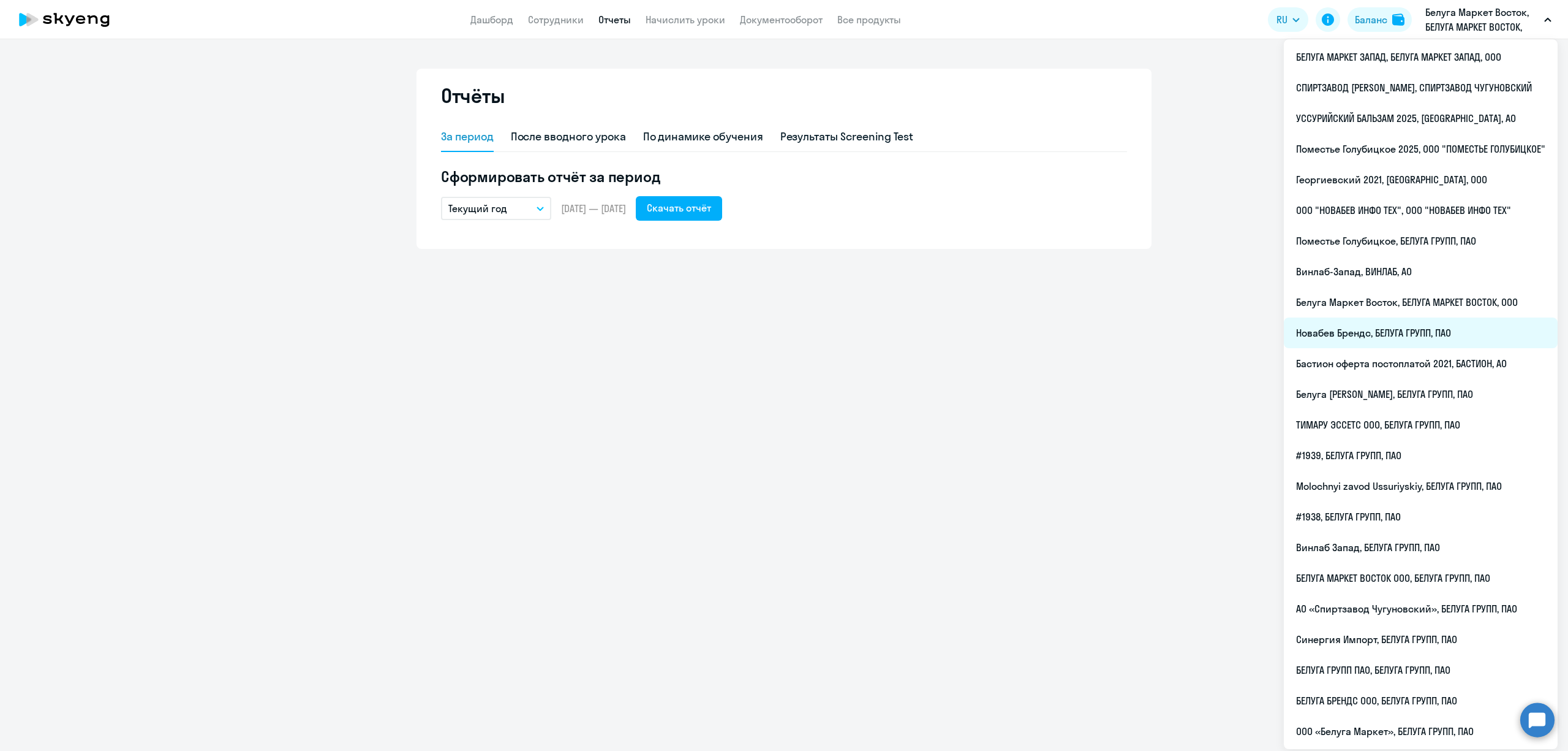
click at [1377, 332] on li "Новабев Брендс, БЕЛУГА ГРУПП, ПАО" at bounding box center [1420, 333] width 274 height 31
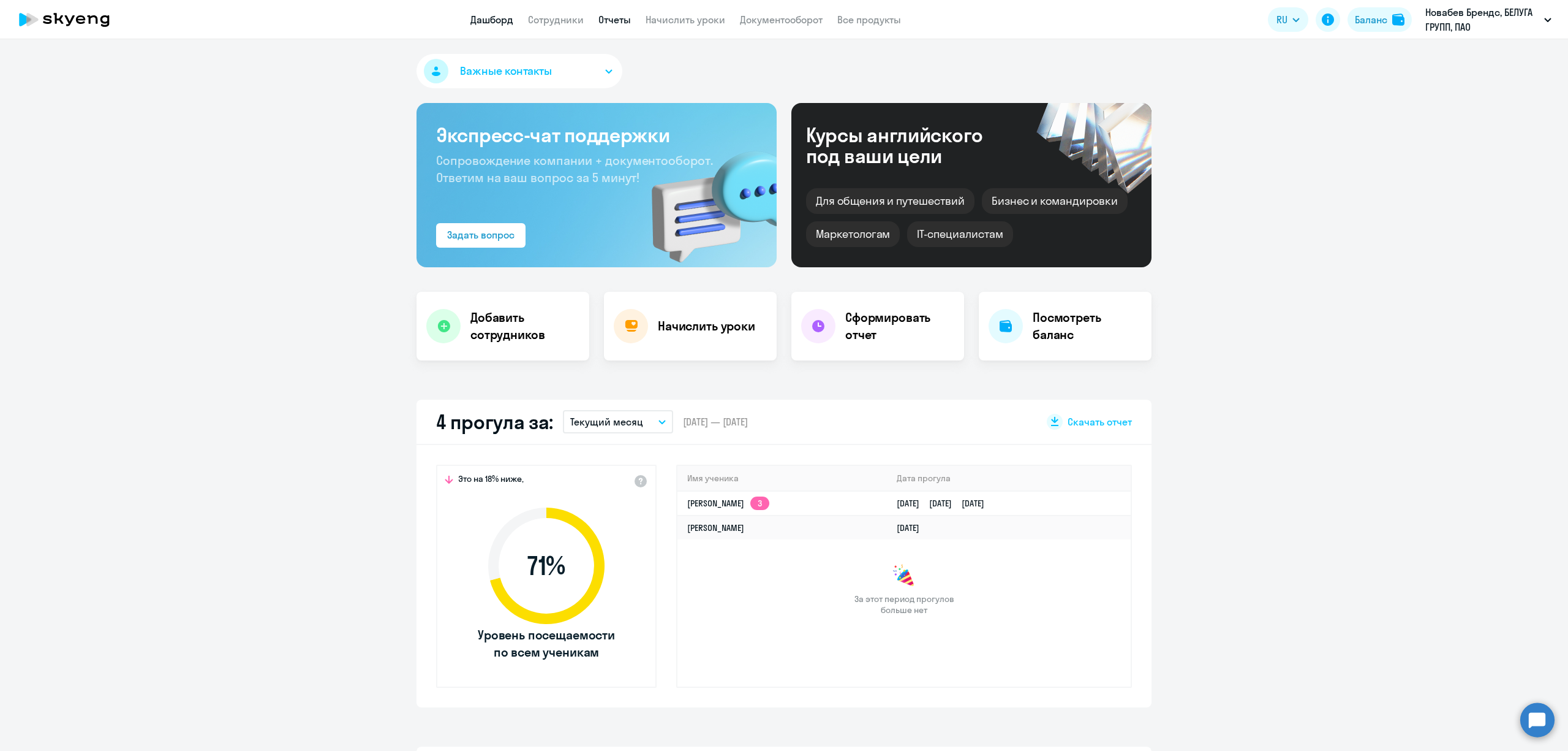
click at [609, 16] on link "Отчеты" at bounding box center [615, 20] width 33 height 12
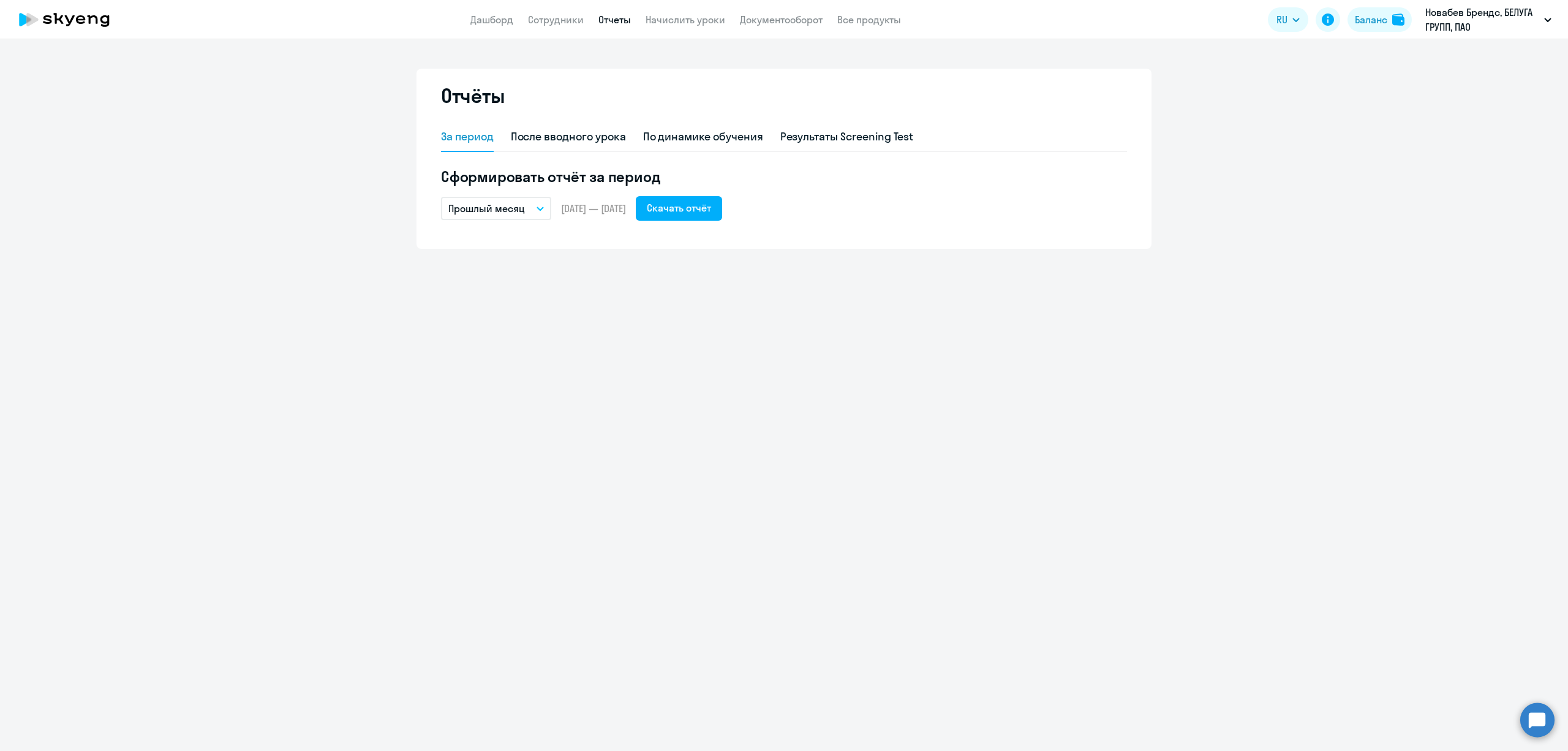
click at [527, 204] on button "Прошлый месяц" at bounding box center [496, 209] width 110 height 23
click at [517, 359] on li "Текущий год" at bounding box center [506, 365] width 129 height 31
click at [709, 207] on div "Скачать отчёт" at bounding box center [679, 208] width 65 height 15
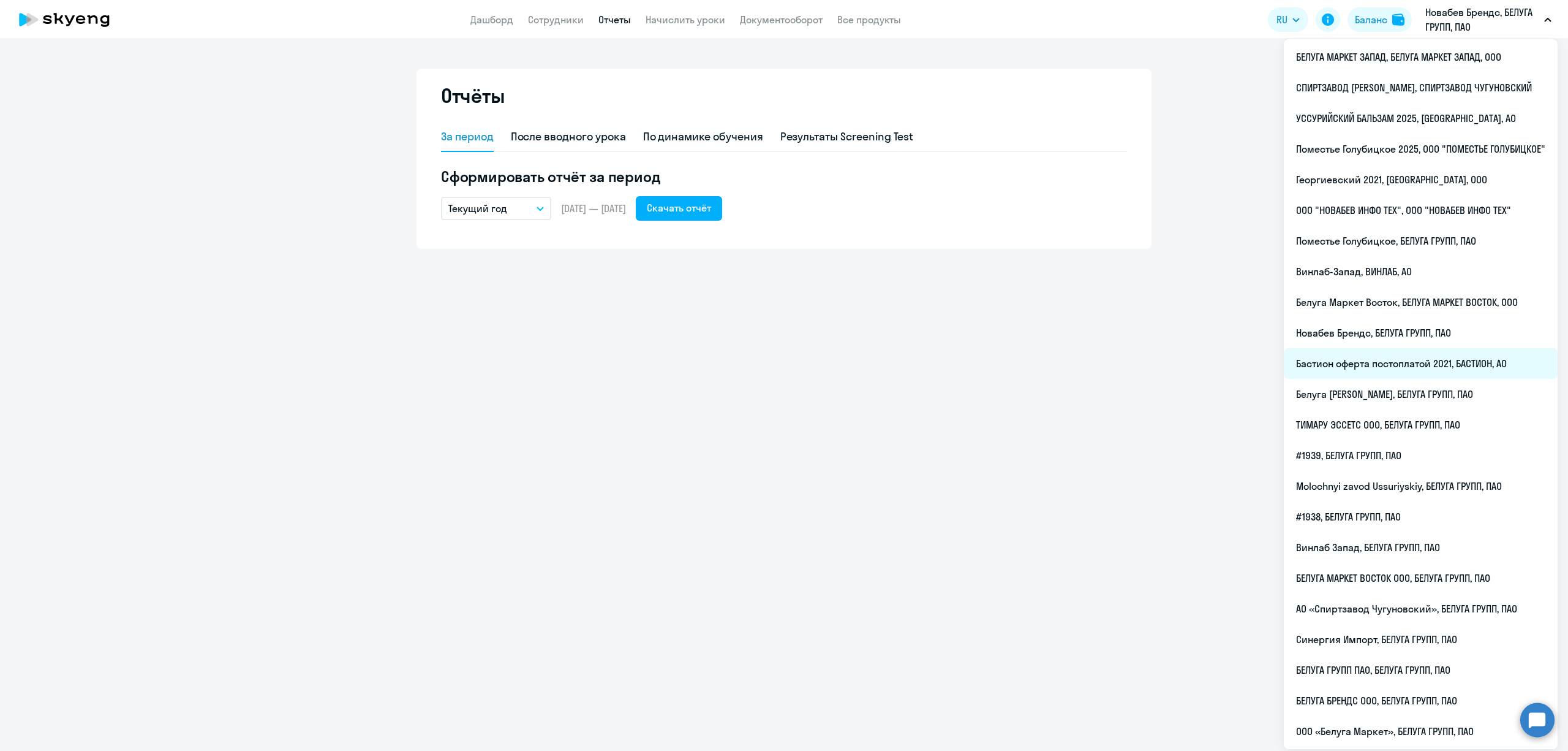
click at [1470, 365] on li "Бастион оферта постоплатой 2021, БАСТИОН, АО" at bounding box center [1420, 364] width 274 height 31
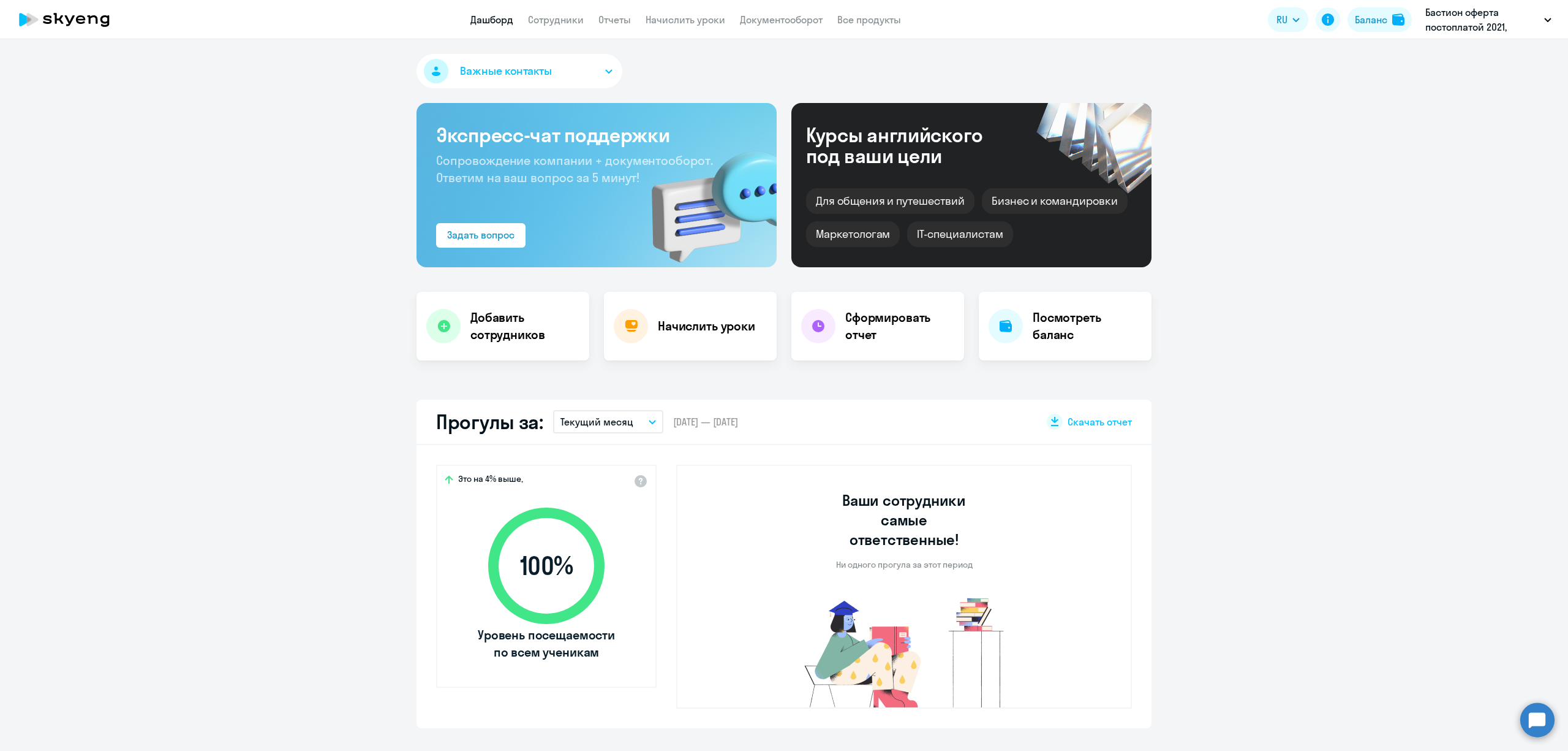
select select "30"
click at [617, 17] on link "Отчеты" at bounding box center [615, 20] width 33 height 12
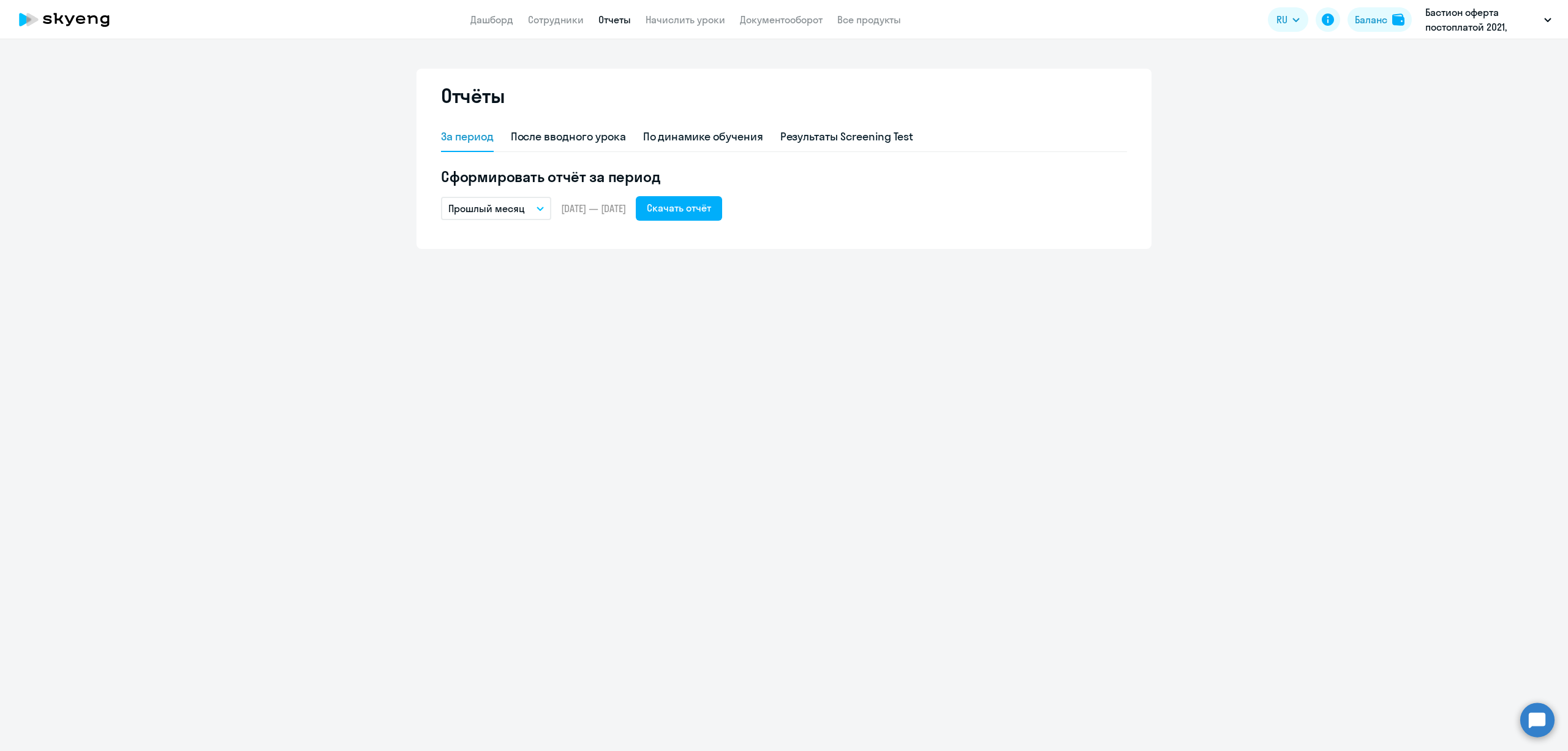
click at [532, 209] on button "Прошлый месяц" at bounding box center [496, 209] width 110 height 23
click at [506, 373] on li "Текущий год" at bounding box center [506, 365] width 129 height 31
click at [711, 211] on div "Скачать отчёт" at bounding box center [679, 208] width 65 height 15
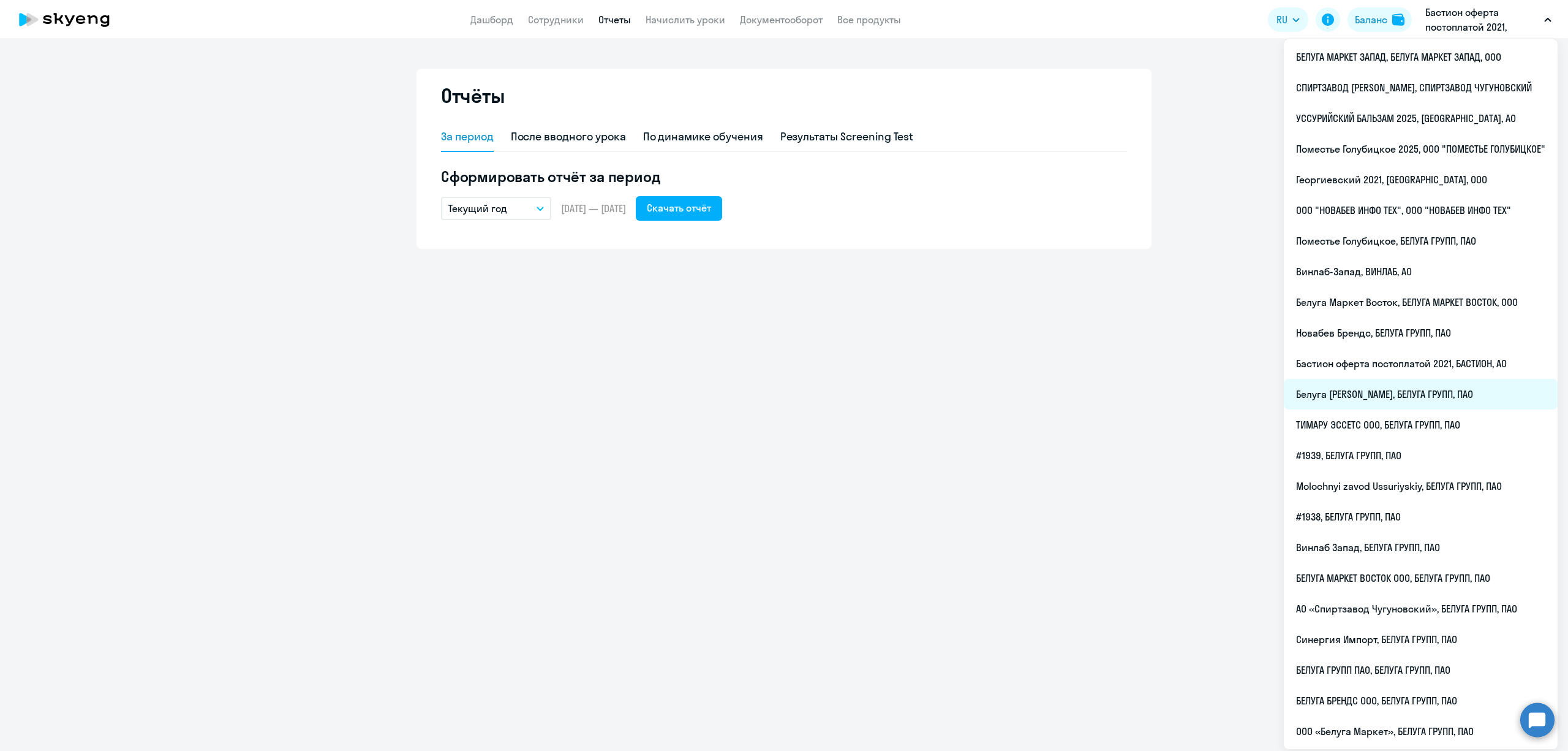
click at [1365, 399] on li "Белуга [PERSON_NAME], БЕЛУГА ГРУПП, ПАО" at bounding box center [1420, 394] width 274 height 31
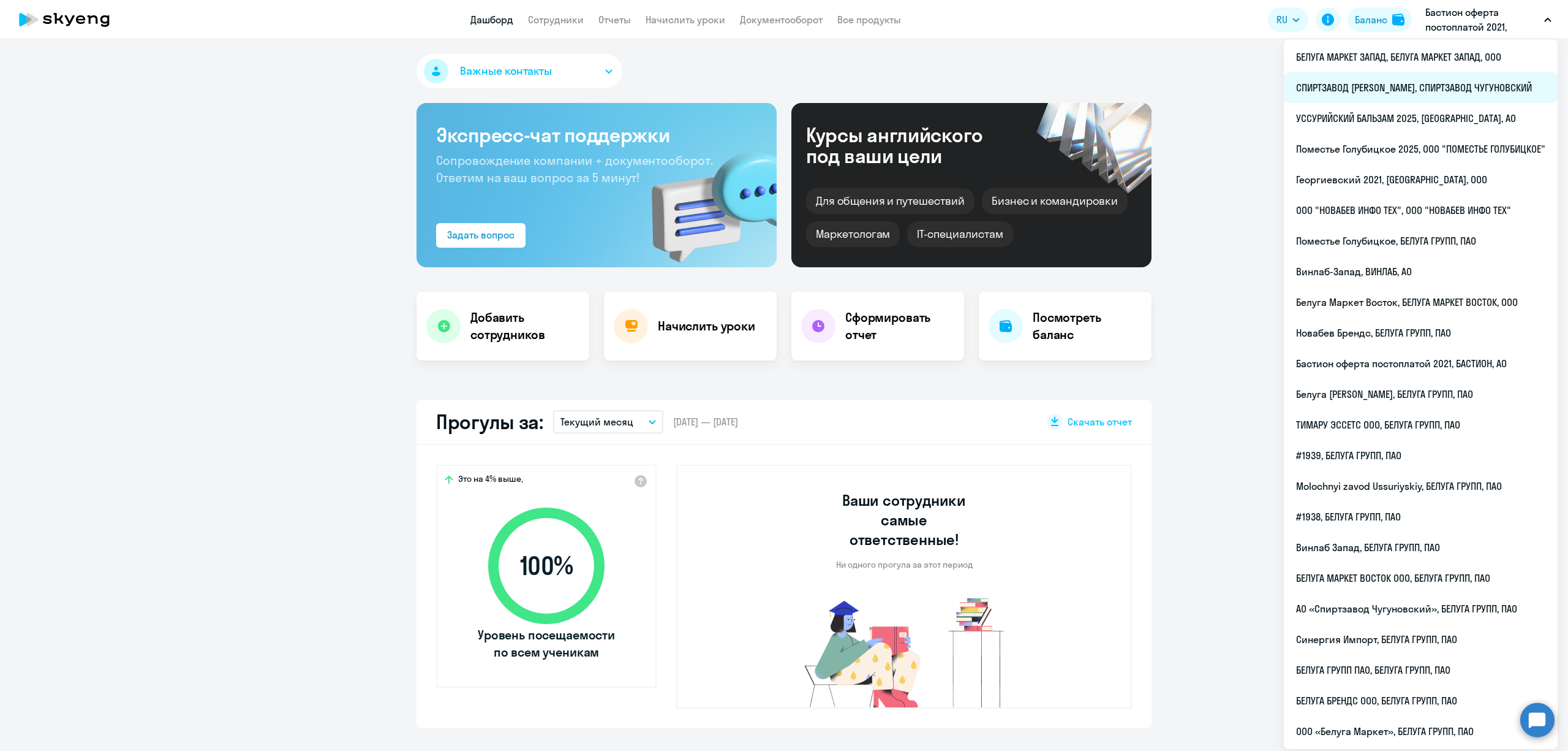
select select "30"
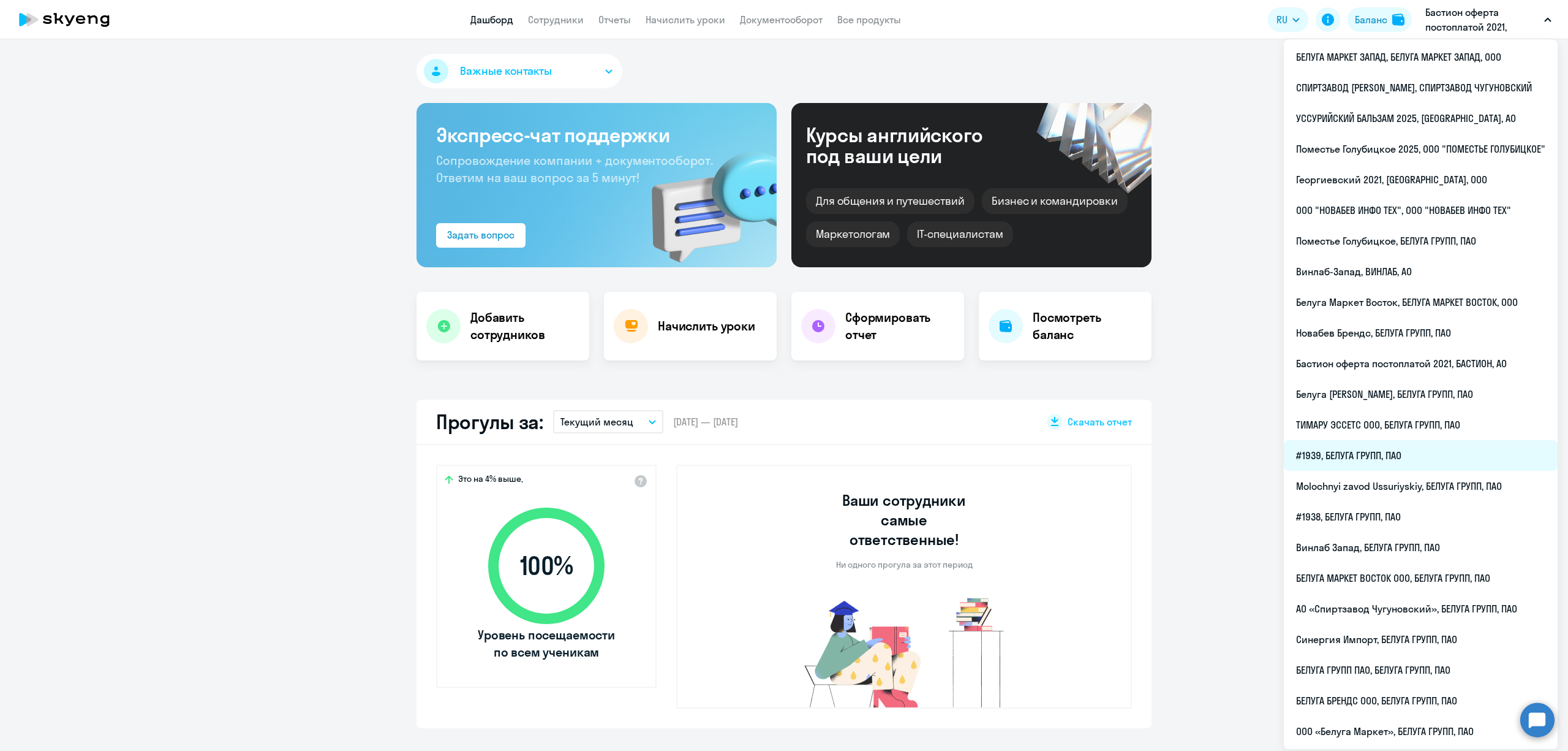
click at [1420, 461] on li "#1939, БЕЛУГА ГРУПП, ПАО" at bounding box center [1420, 456] width 274 height 31
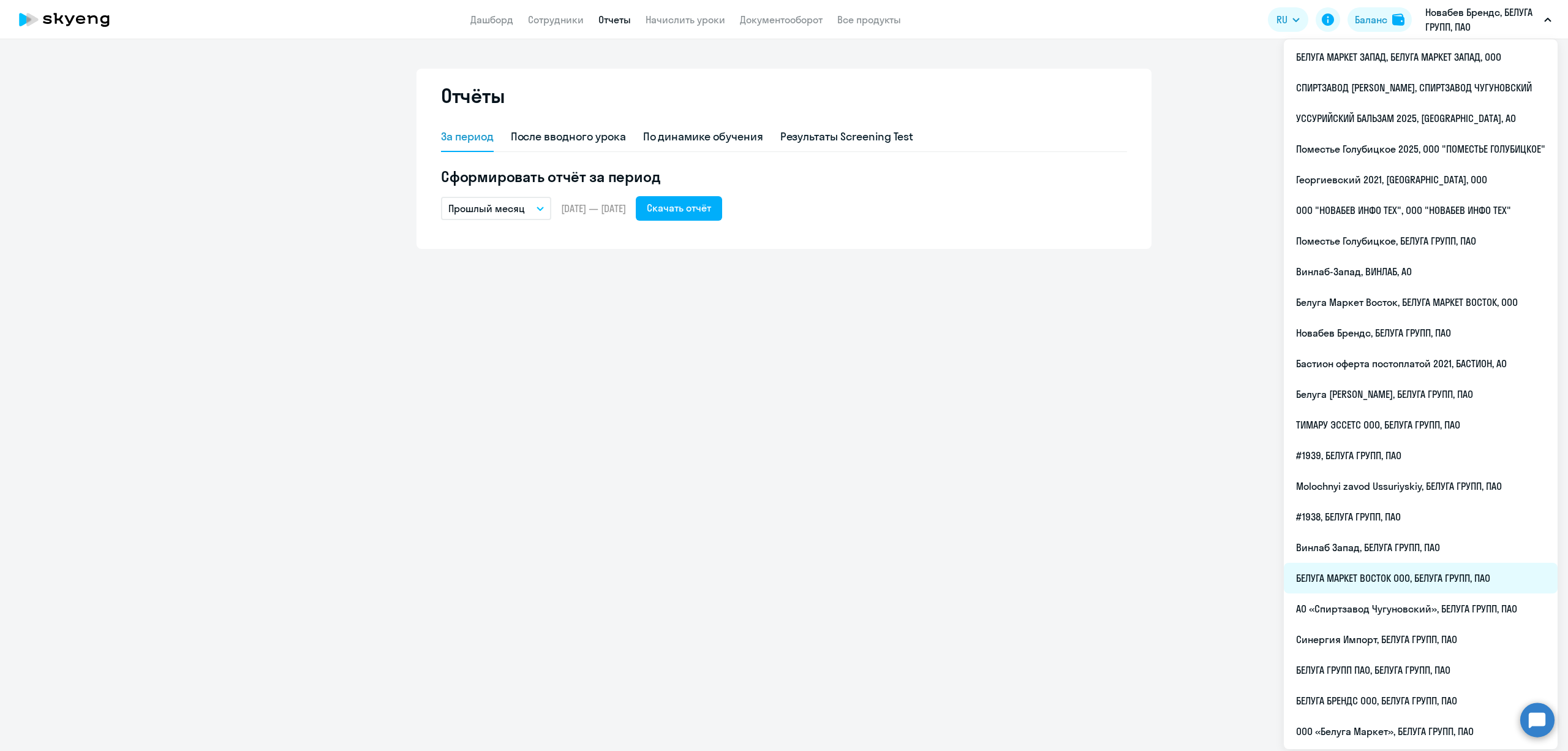
click at [1409, 581] on li "БЕЛУГА МАРКЕТ ВОСТОК ООО, БЕЛУГА ГРУПП, ПАО" at bounding box center [1420, 578] width 274 height 31
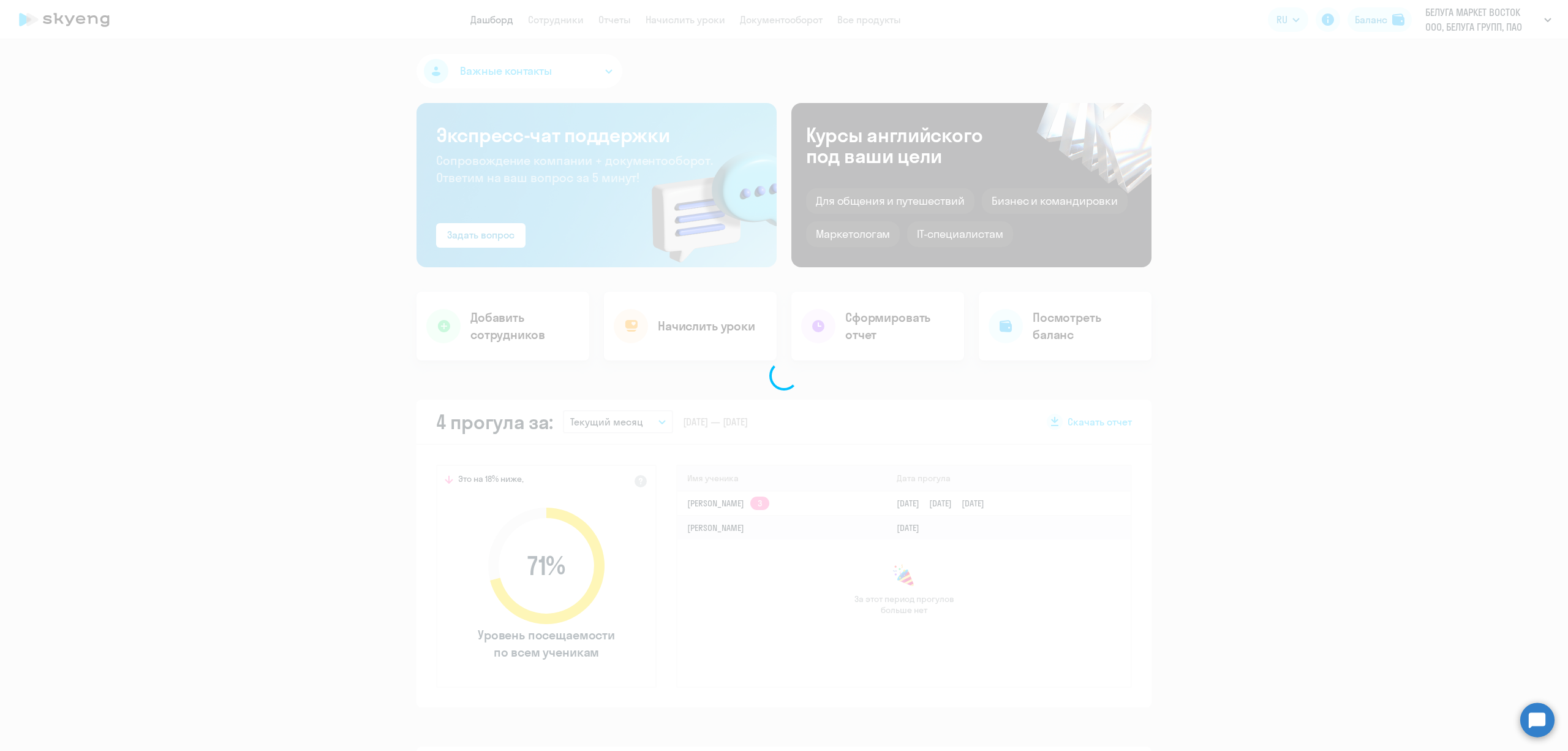
select select "30"
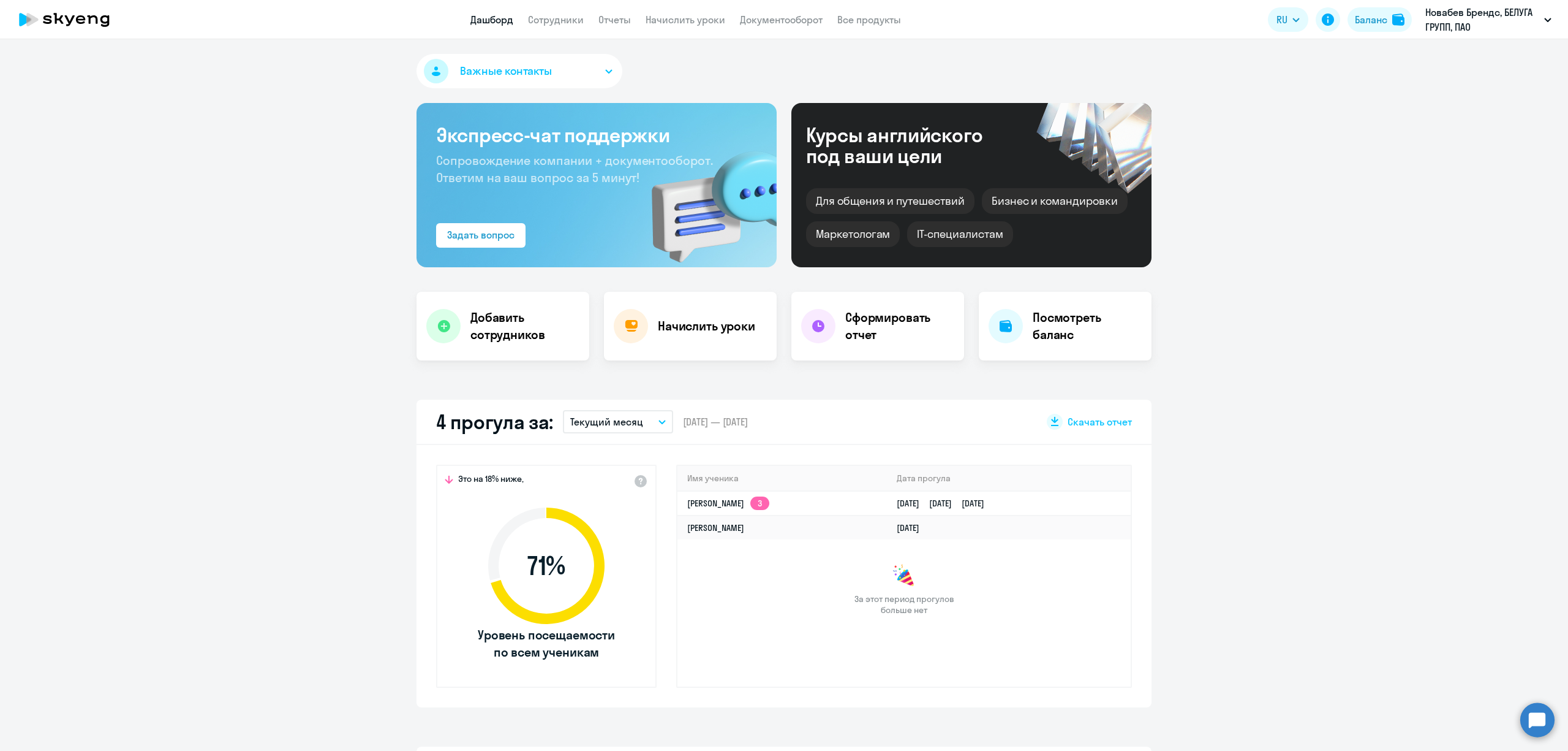
select select "30"
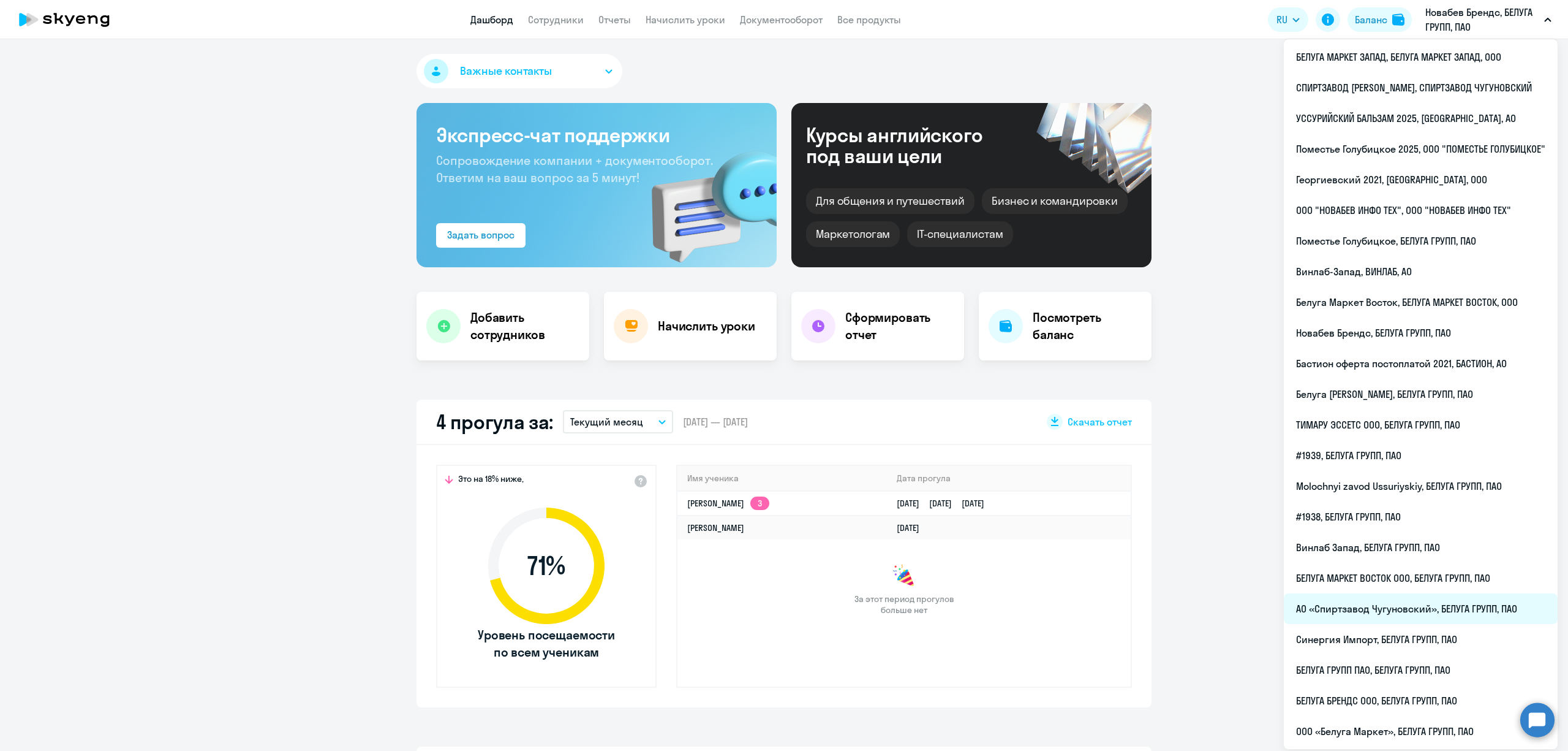
click at [1404, 611] on li "АО «Спиртзавод Чугуновский», БЕЛУГА ГРУПП, ПАО" at bounding box center [1420, 609] width 274 height 31
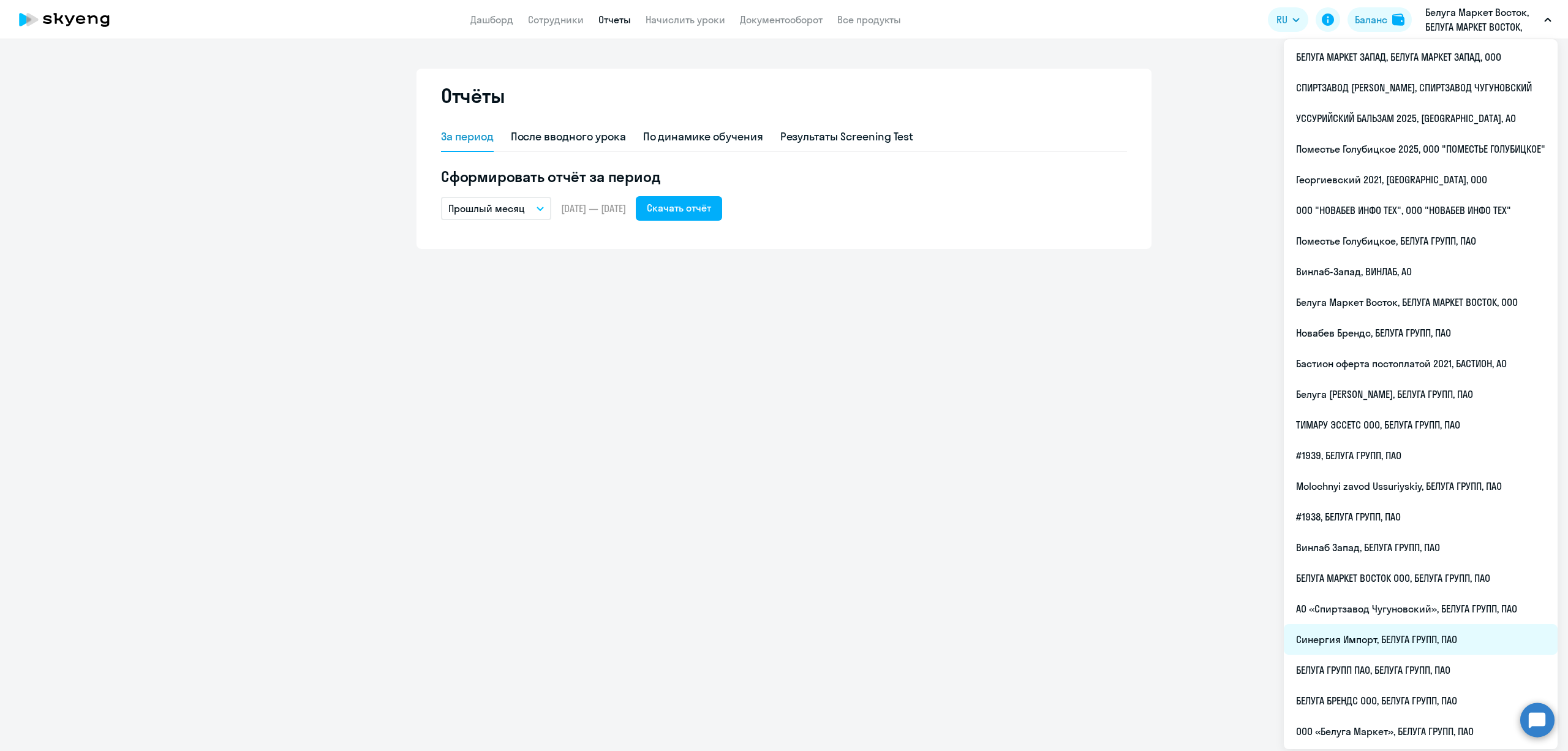
click at [1393, 642] on li "Синергия Импорт, БЕЛУГА ГРУПП, ПАО" at bounding box center [1420, 640] width 274 height 31
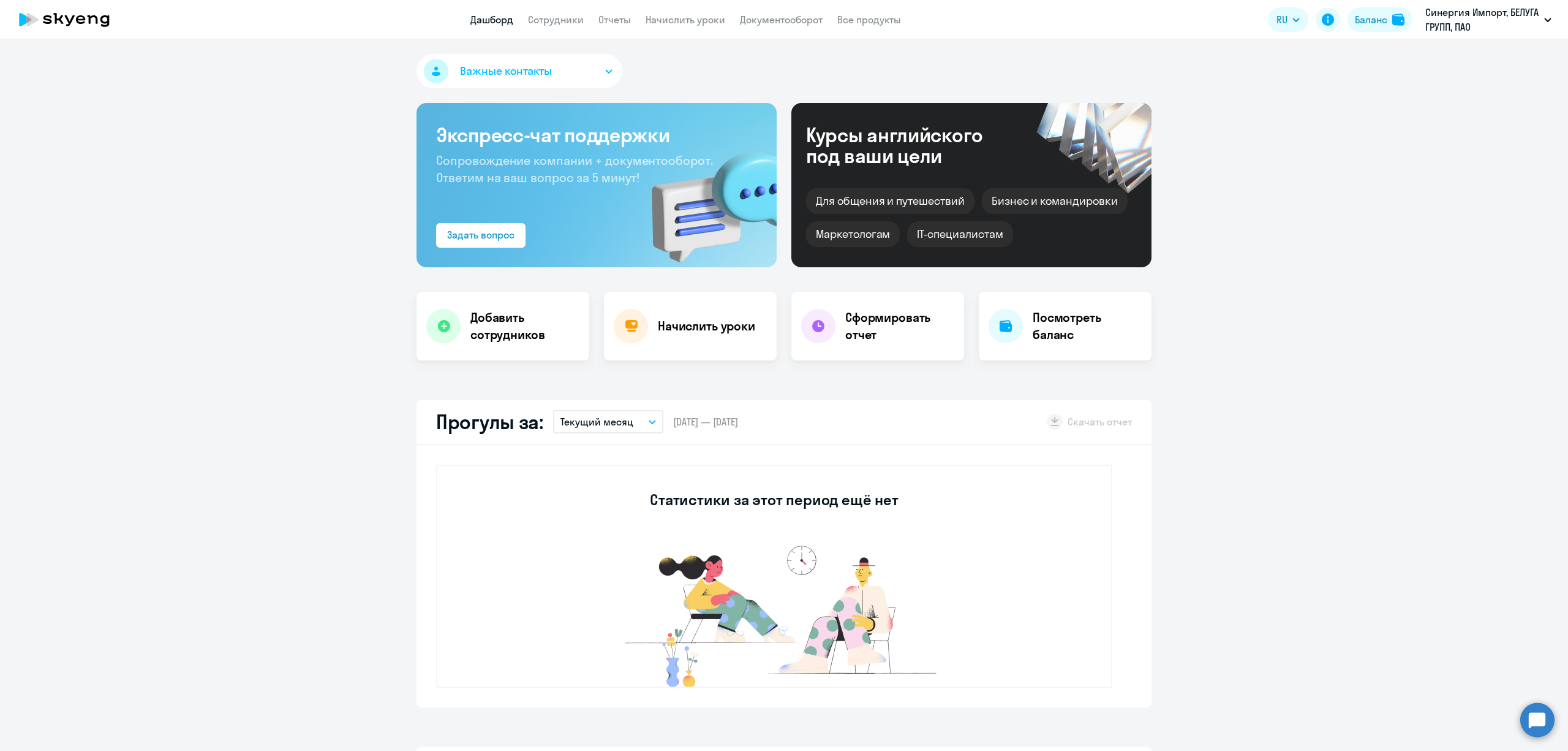
select select "30"
click at [613, 20] on link "Отчеты" at bounding box center [615, 20] width 33 height 12
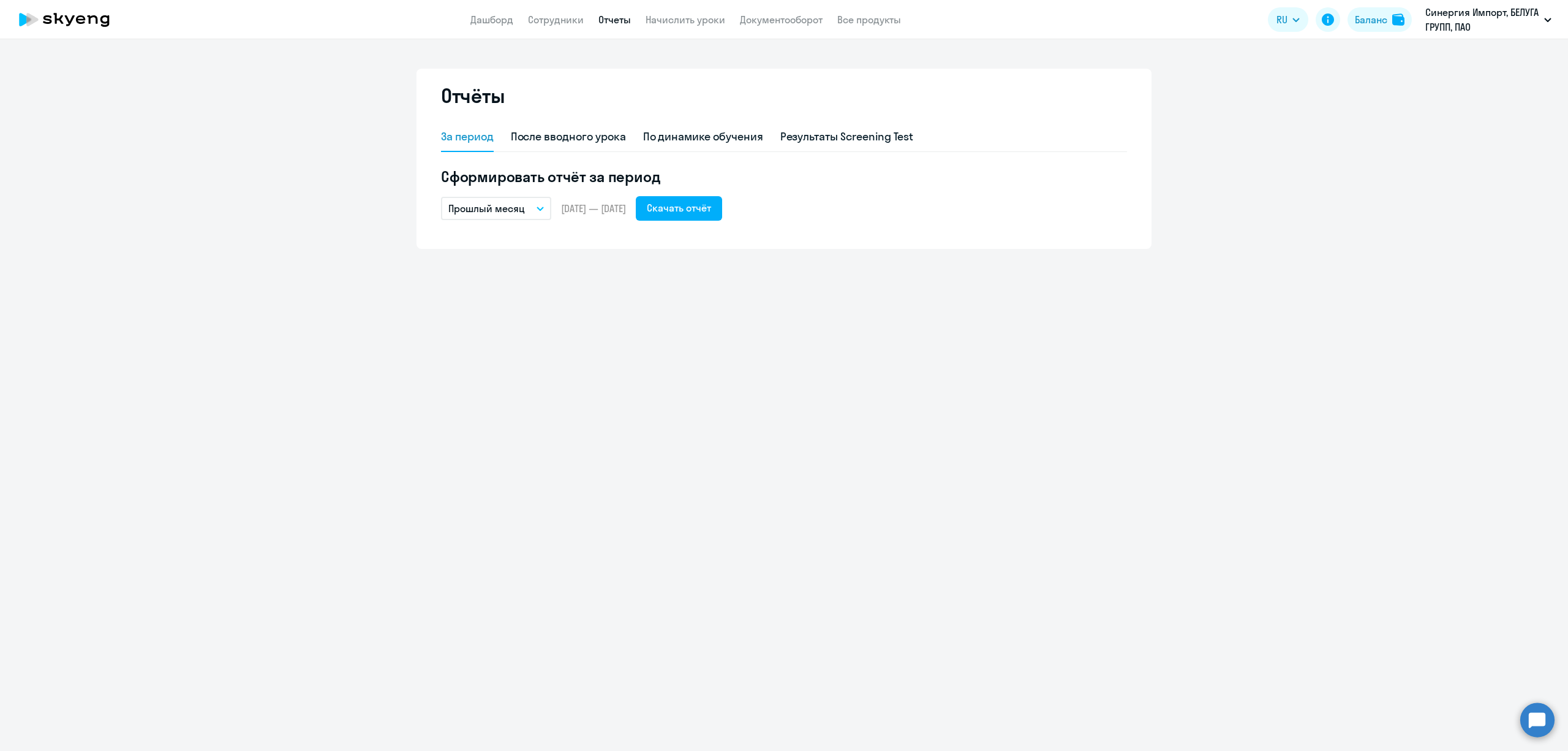
click at [513, 207] on p "Прошлый месяц" at bounding box center [487, 209] width 77 height 15
click at [505, 365] on li "Текущий год" at bounding box center [506, 365] width 129 height 31
click at [711, 209] on div "Скачать отчёт" at bounding box center [679, 208] width 65 height 15
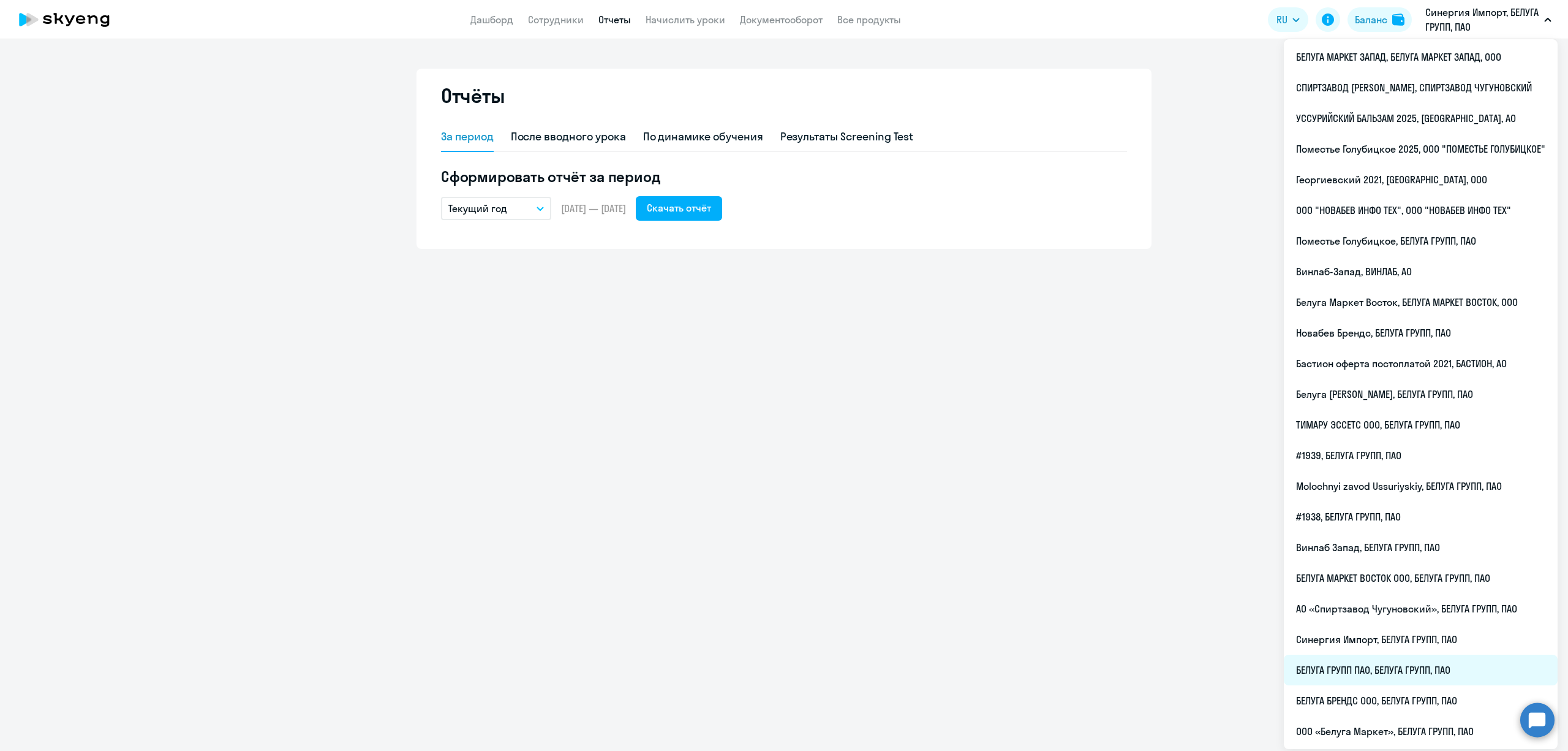
click at [1381, 669] on li "БЕЛУГА ГРУПП ПАО, БЕЛУГА ГРУПП, ПАО" at bounding box center [1420, 670] width 274 height 31
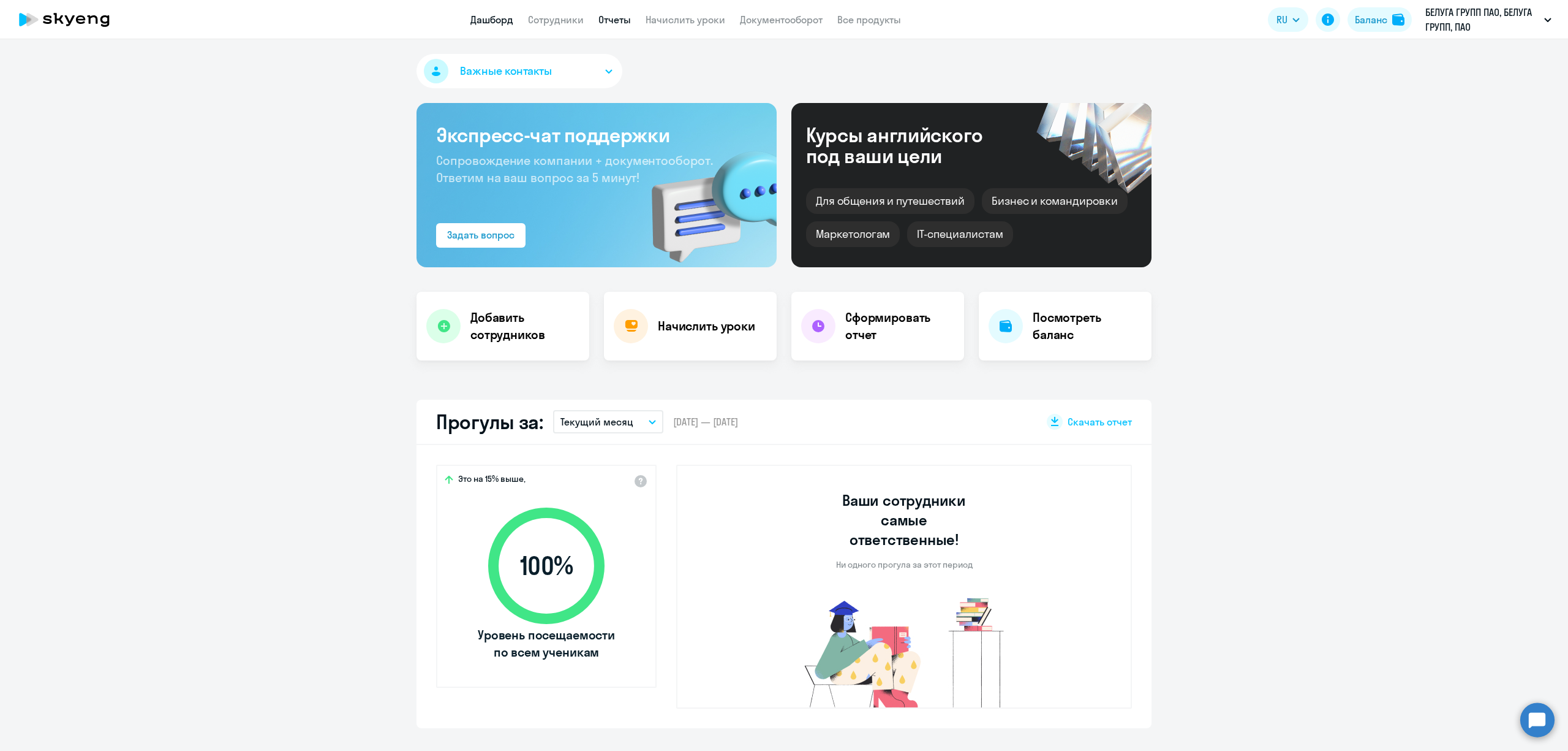
click at [609, 25] on link "Отчеты" at bounding box center [615, 20] width 33 height 12
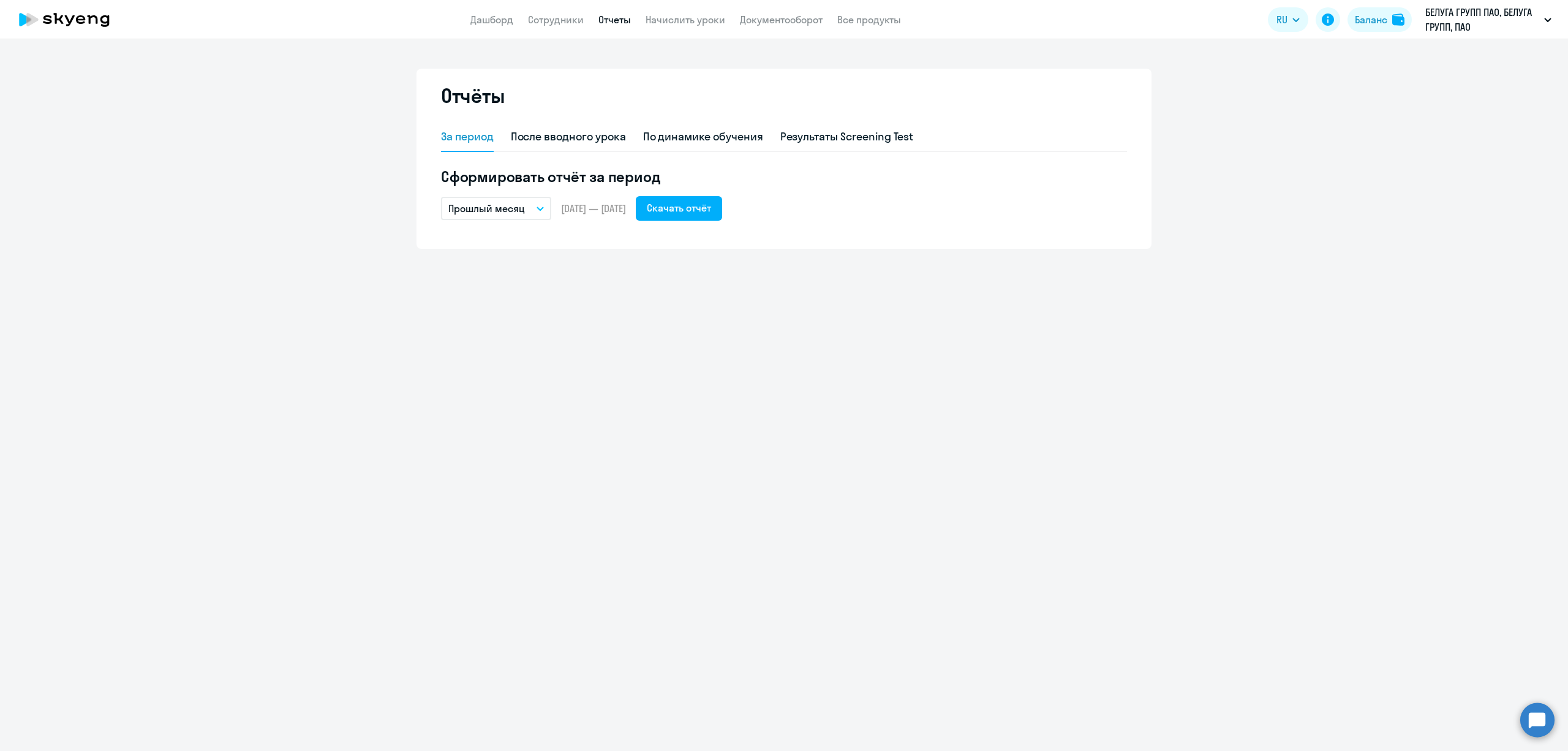
click at [508, 211] on p "Прошлый месяц" at bounding box center [487, 209] width 77 height 15
click at [502, 364] on li "Текущий год" at bounding box center [506, 365] width 129 height 31
click at [711, 201] on div "Скачать отчёт" at bounding box center [679, 208] width 65 height 15
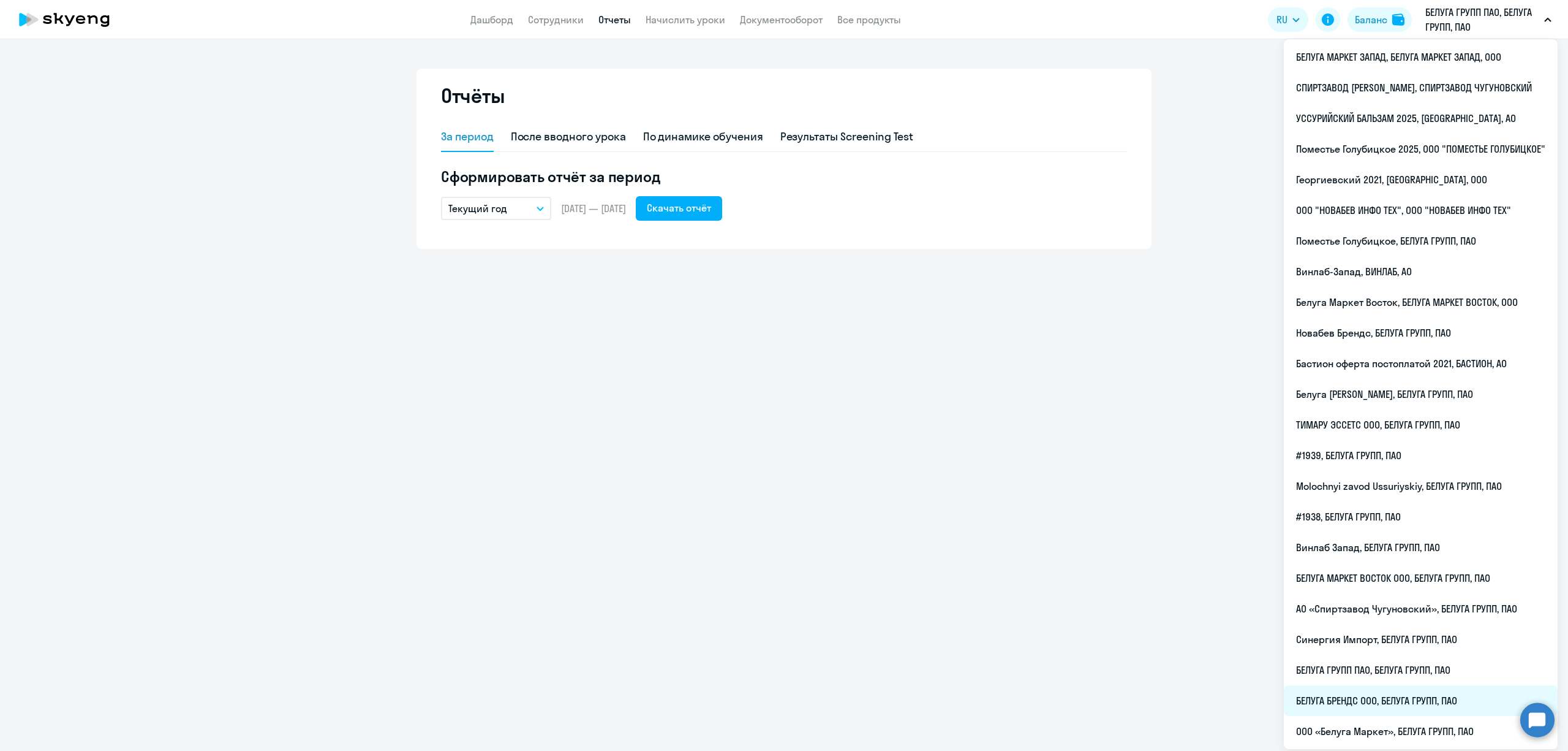
click at [1400, 701] on li "БЕЛУГА БРЕНДС ООО, БЕЛУГА ГРУПП, ПАО" at bounding box center [1420, 701] width 274 height 31
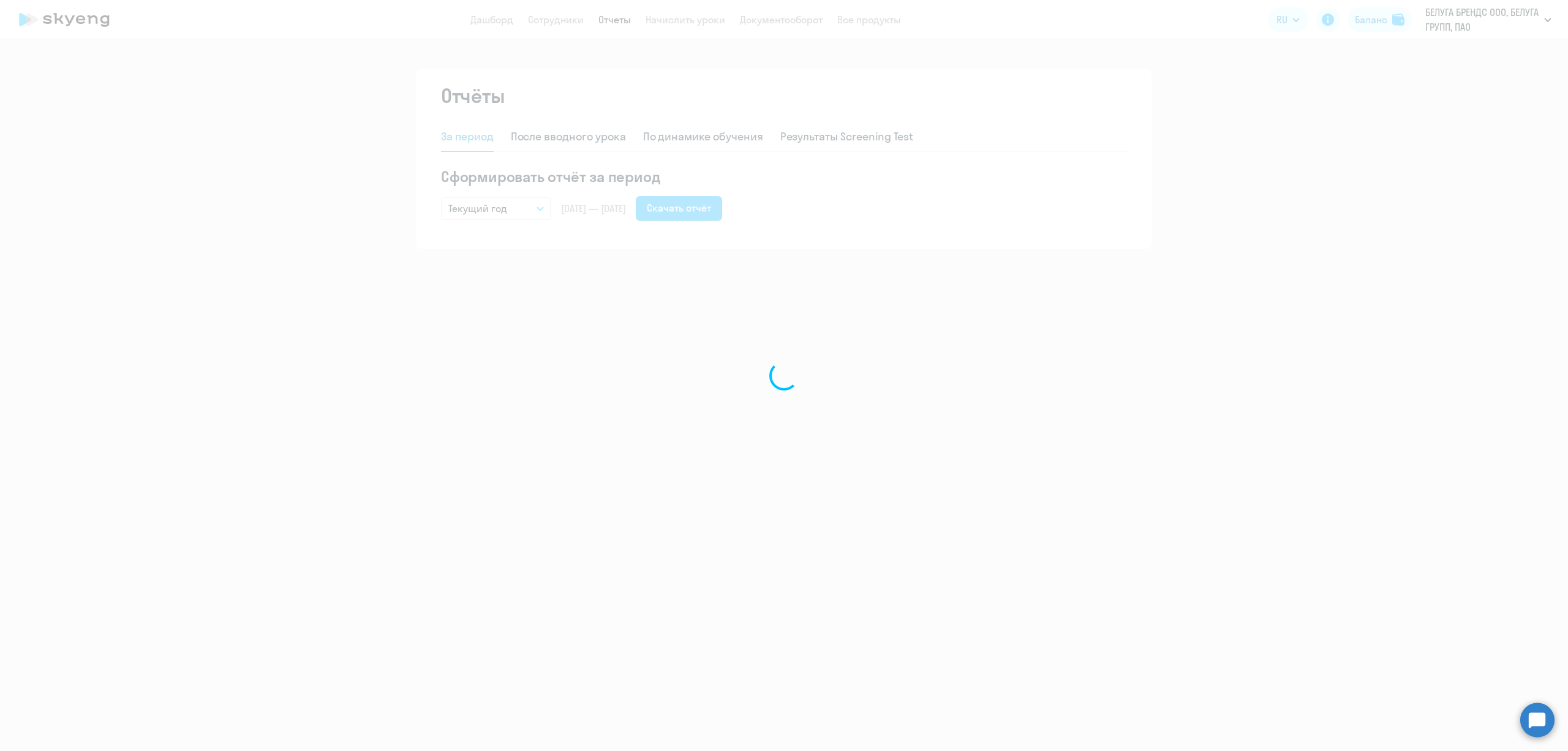
click at [928, 327] on div at bounding box center [784, 375] width 1568 height 751
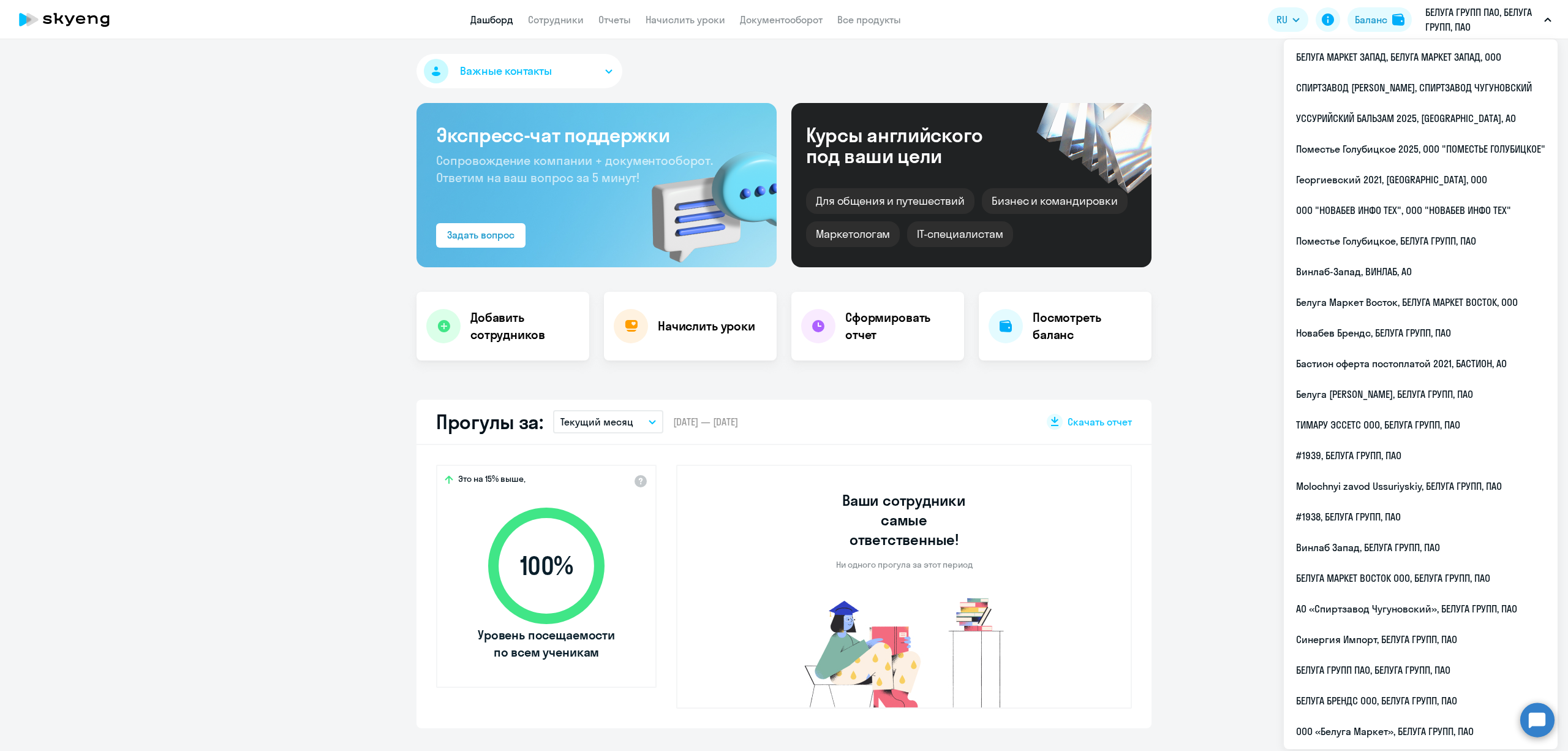
select select "30"
click at [1392, 726] on li "ООО «Белуга Маркет», БЕЛУГА ГРУПП, ПАО" at bounding box center [1420, 731] width 274 height 31
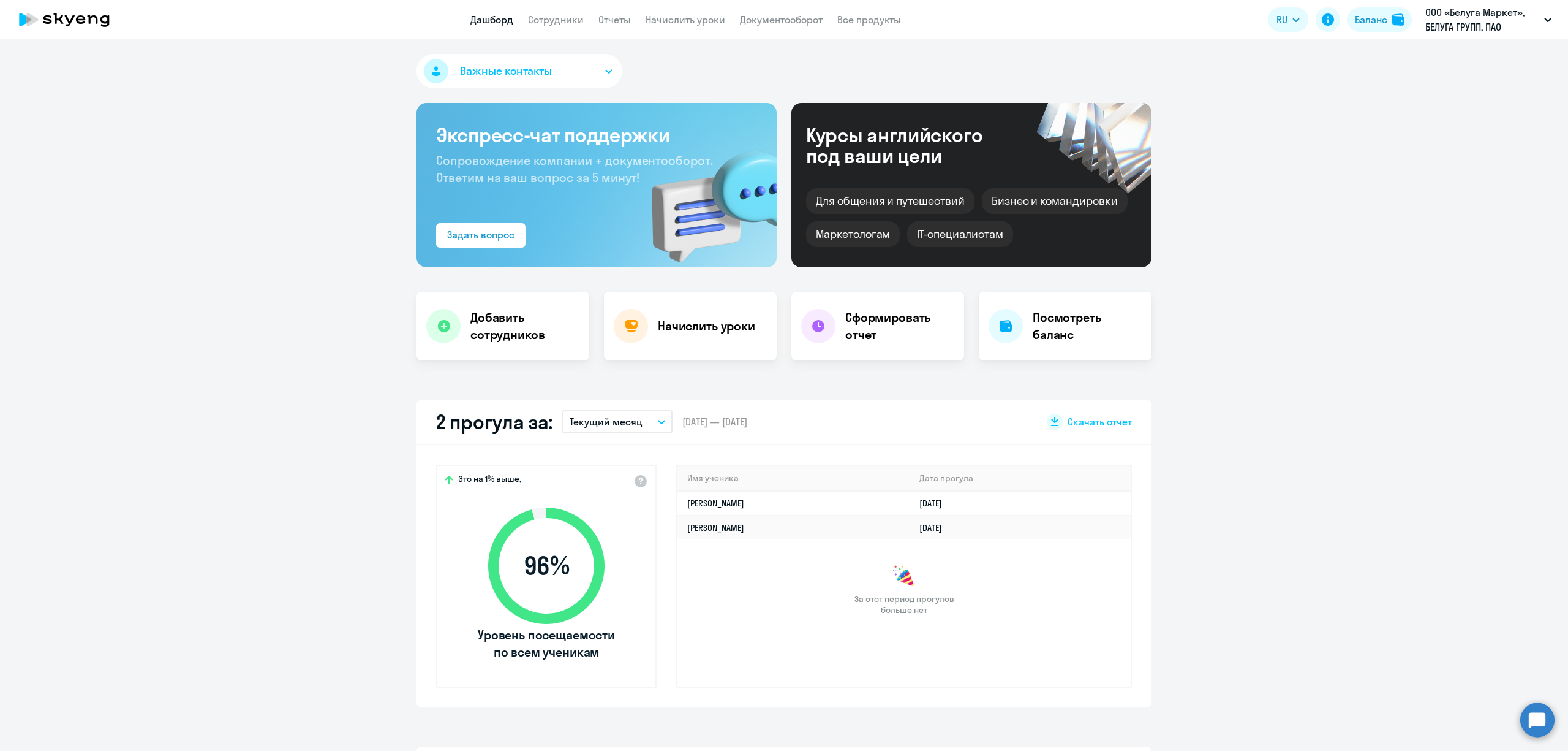
select select "30"
click at [618, 21] on link "Отчеты" at bounding box center [615, 20] width 33 height 12
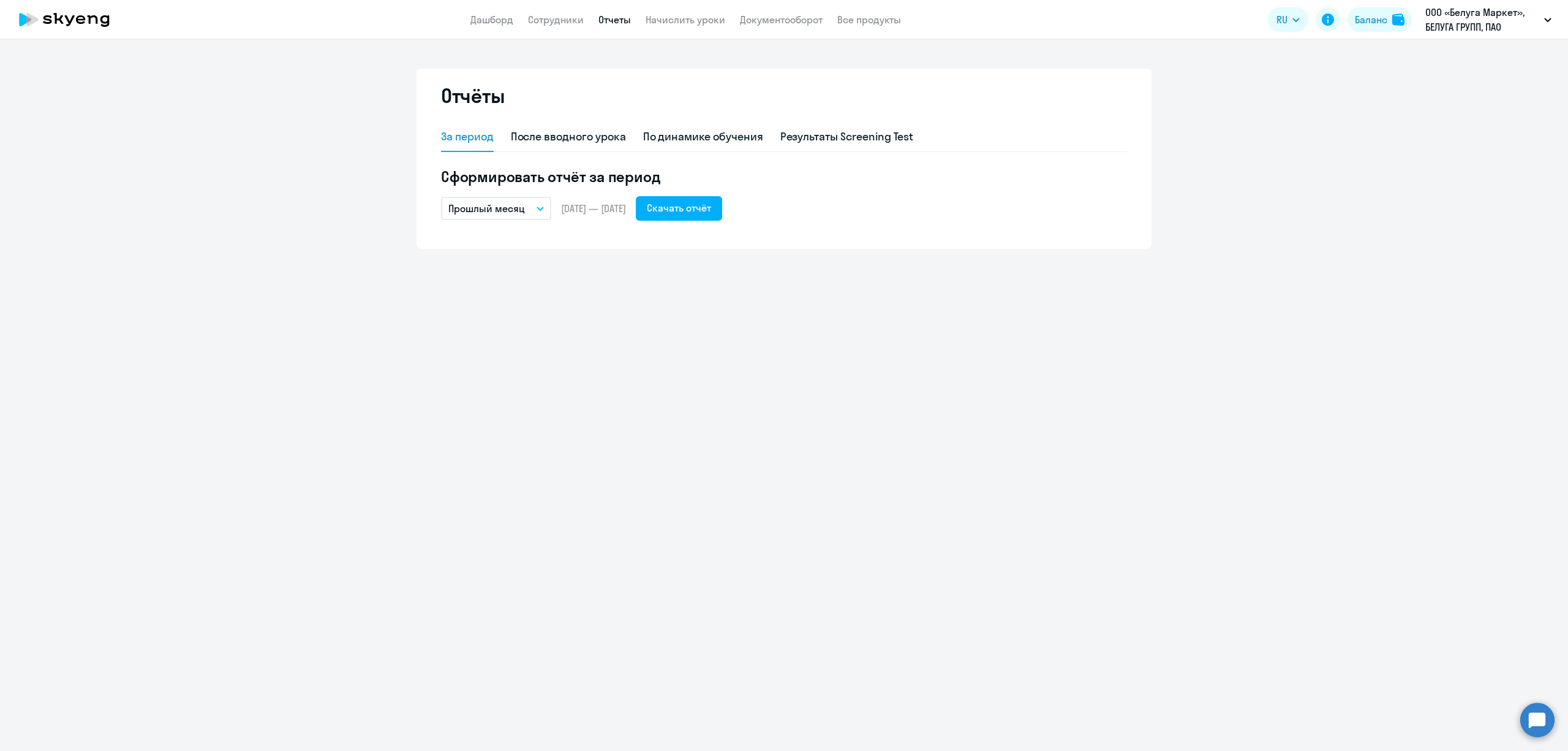
click at [518, 204] on p "Прошлый месяц" at bounding box center [487, 209] width 77 height 15
click at [506, 361] on li "Текущий год" at bounding box center [506, 365] width 129 height 31
click at [711, 212] on div "Скачать отчёт" at bounding box center [679, 208] width 65 height 15
